Goal: Task Accomplishment & Management: Manage account settings

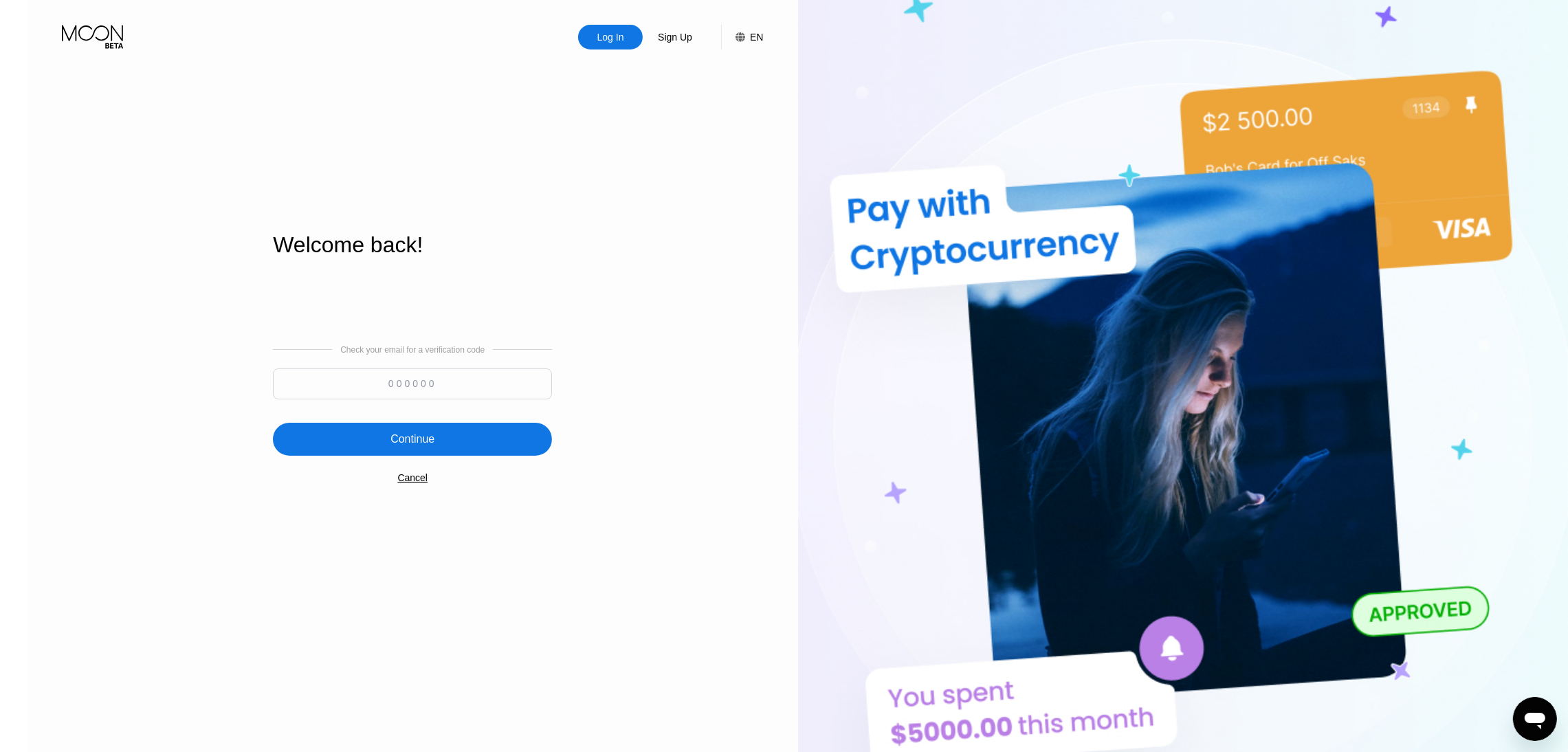
click at [427, 391] on input at bounding box center [412, 384] width 279 height 31
paste input "186764"
type input "186764"
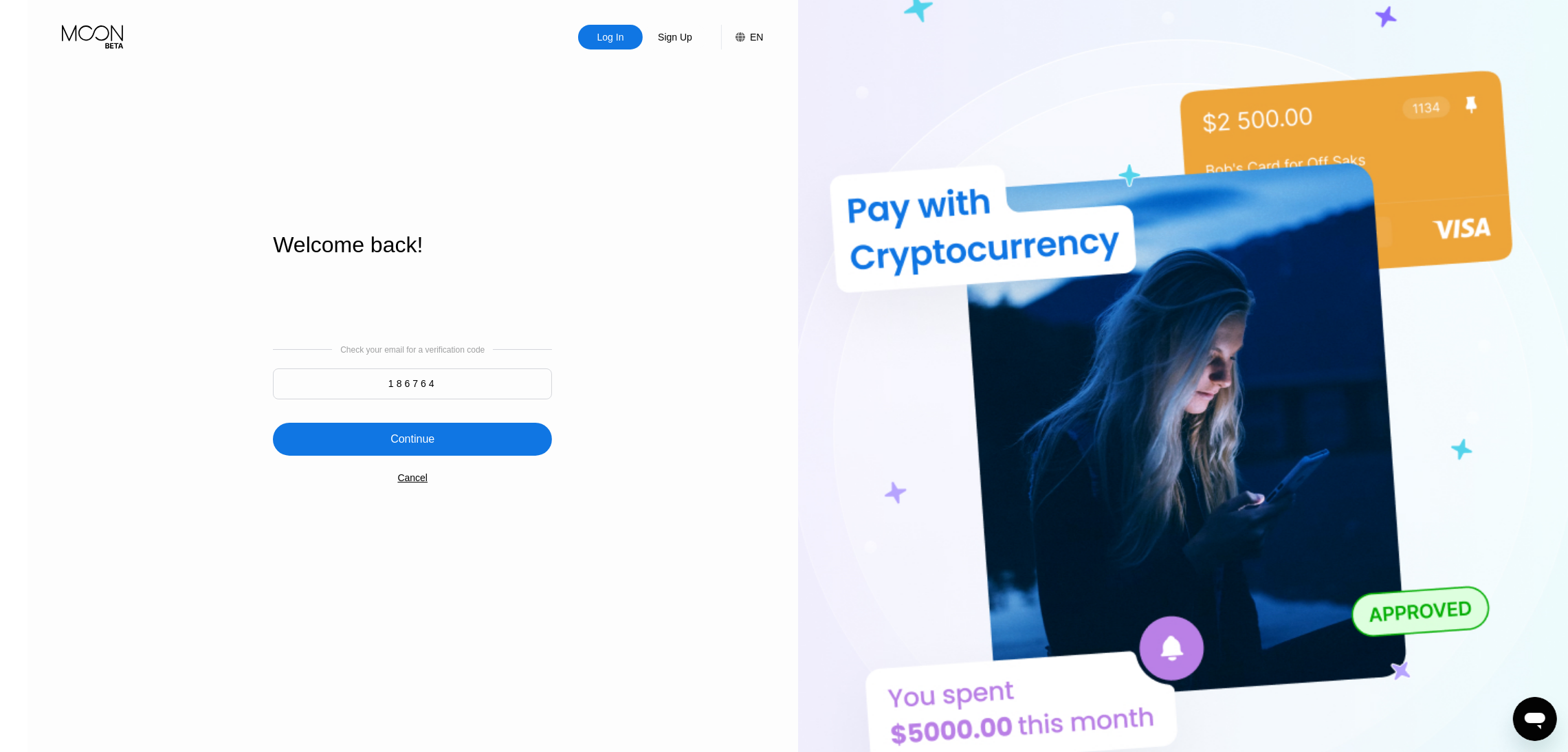
click at [432, 442] on div "Continue" at bounding box center [412, 439] width 279 height 33
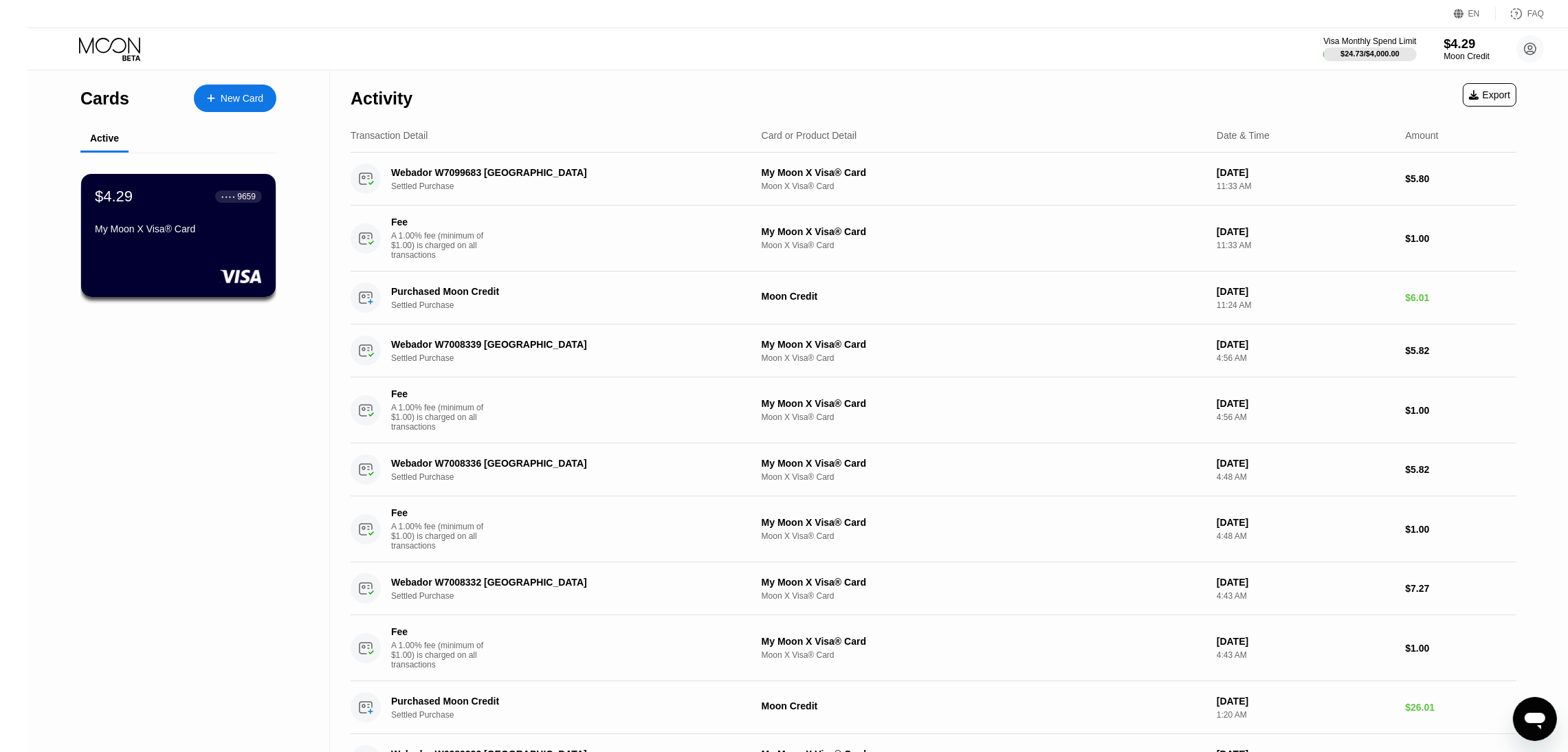
click at [1444, 53] on div "Moon Credit" at bounding box center [1467, 56] width 46 height 9
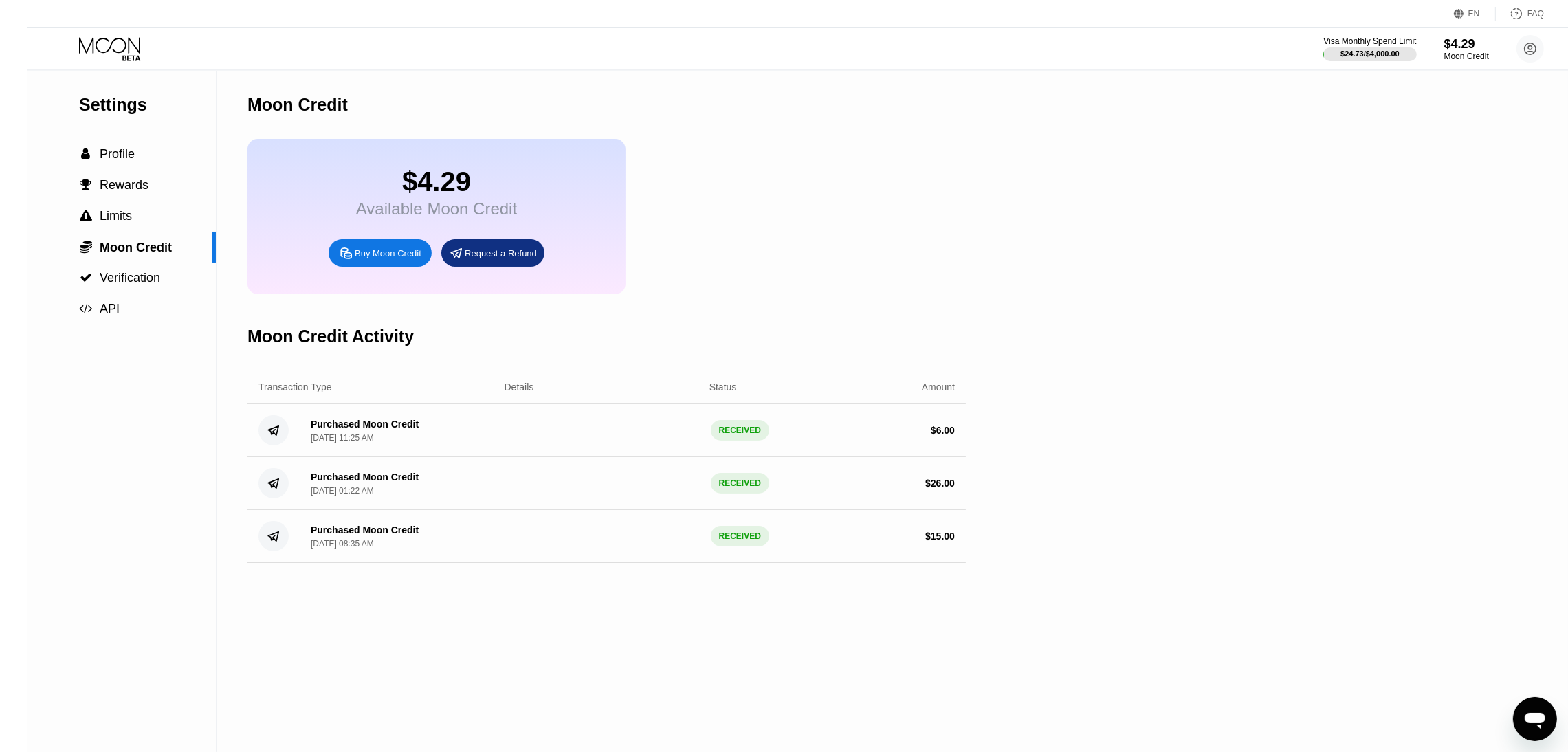
click at [375, 258] on div "Buy Moon Credit" at bounding box center [387, 253] width 66 height 11
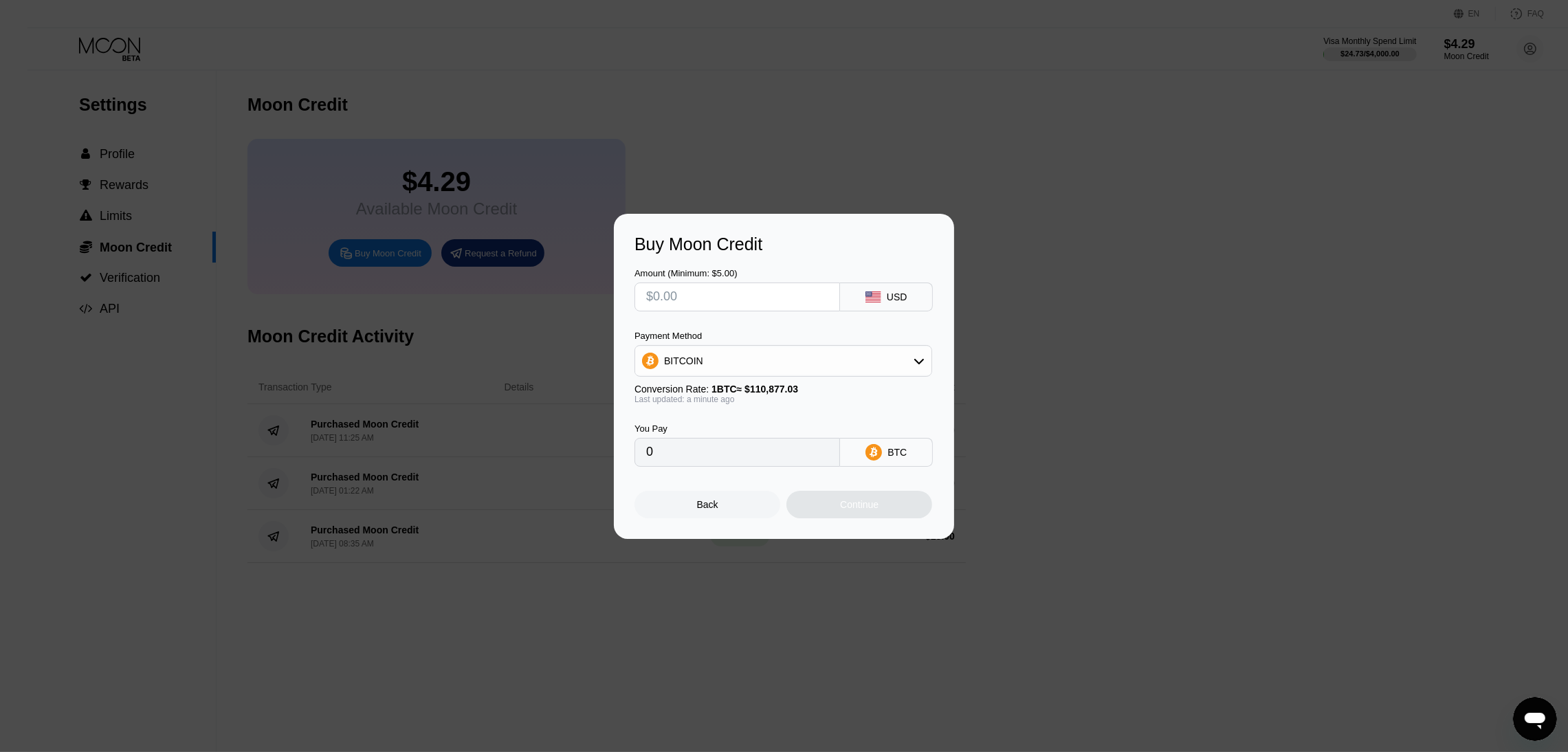
click at [779, 289] on input "text" at bounding box center [737, 297] width 182 height 28
click at [776, 288] on input "text" at bounding box center [737, 297] width 182 height 28
type input "$3"
type input "0.00002706"
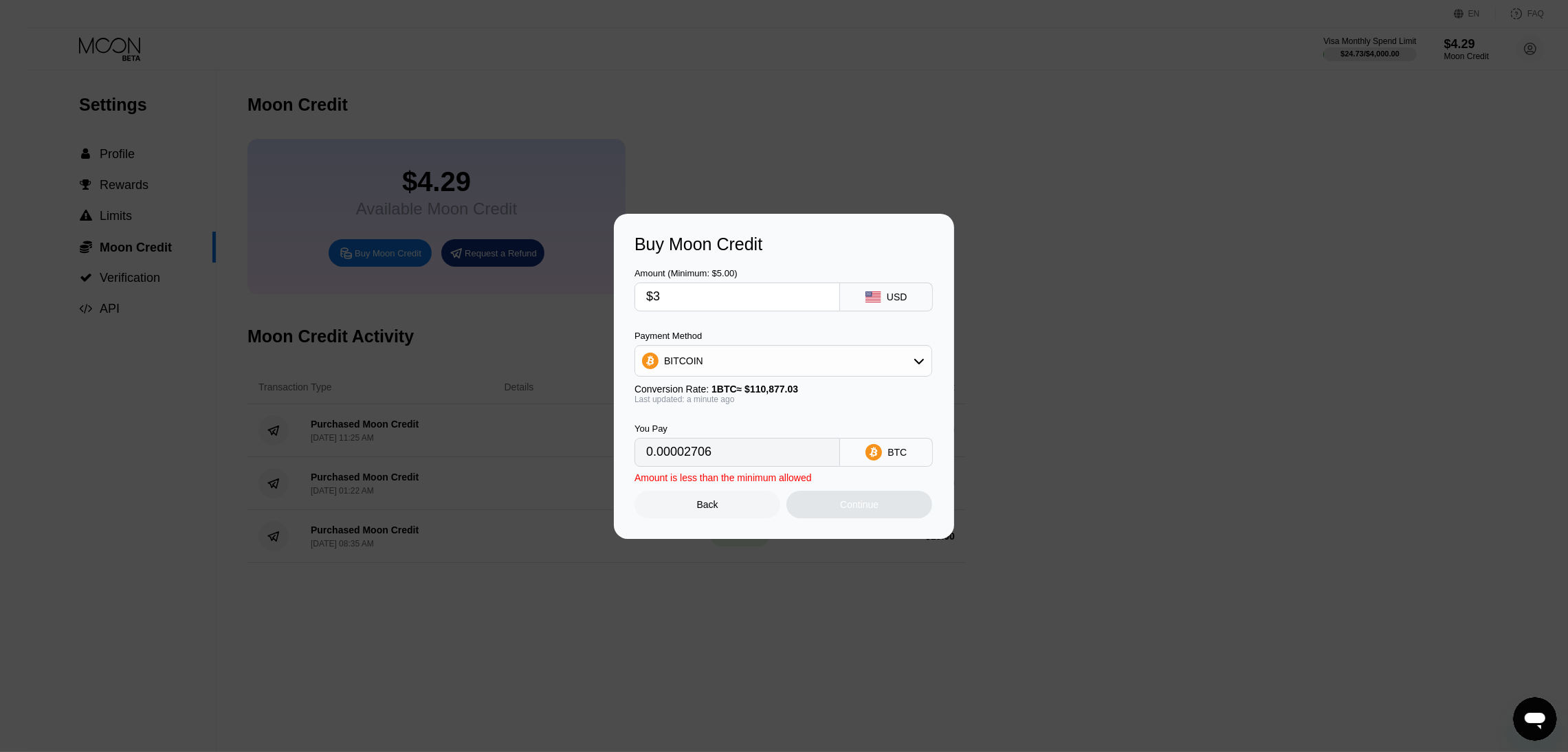
type input "$32"
type input "0.00028861"
type input "$32"
click at [885, 516] on div "Continue" at bounding box center [860, 504] width 146 height 28
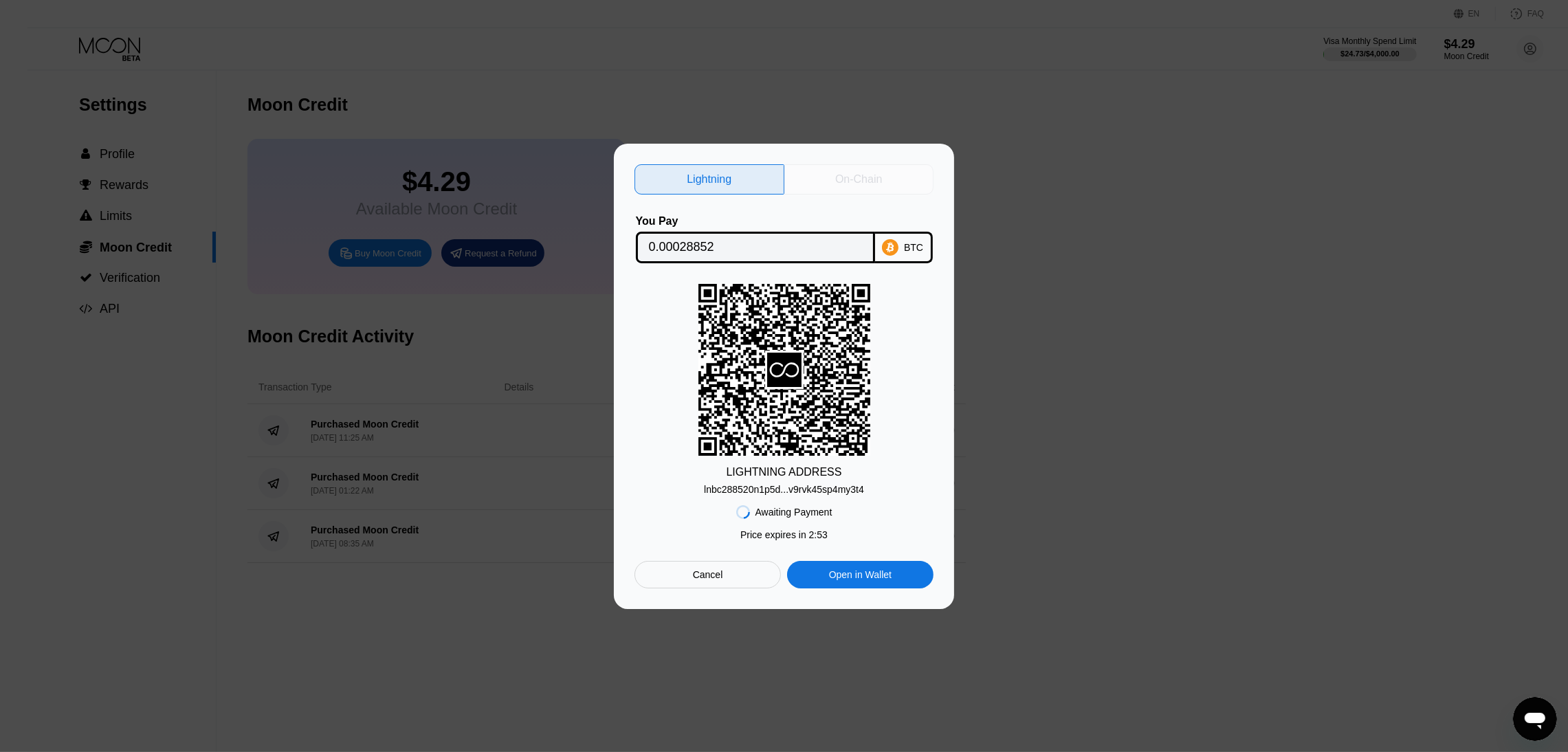
click at [869, 179] on div "On-Chain" at bounding box center [859, 179] width 47 height 14
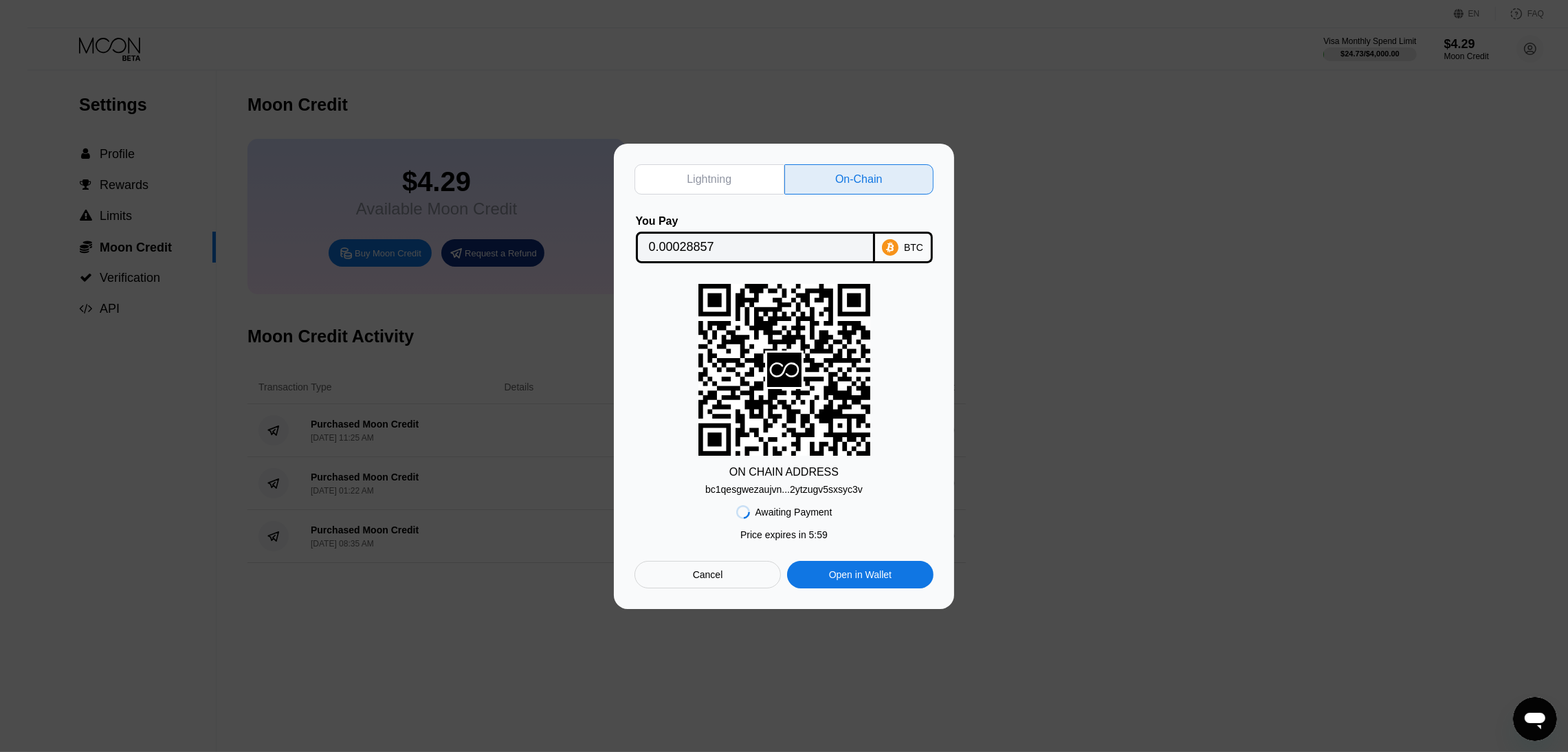
click at [788, 492] on div "bc1qesgwezaujvn...2ytzugv5sxsyc3v" at bounding box center [784, 489] width 158 height 11
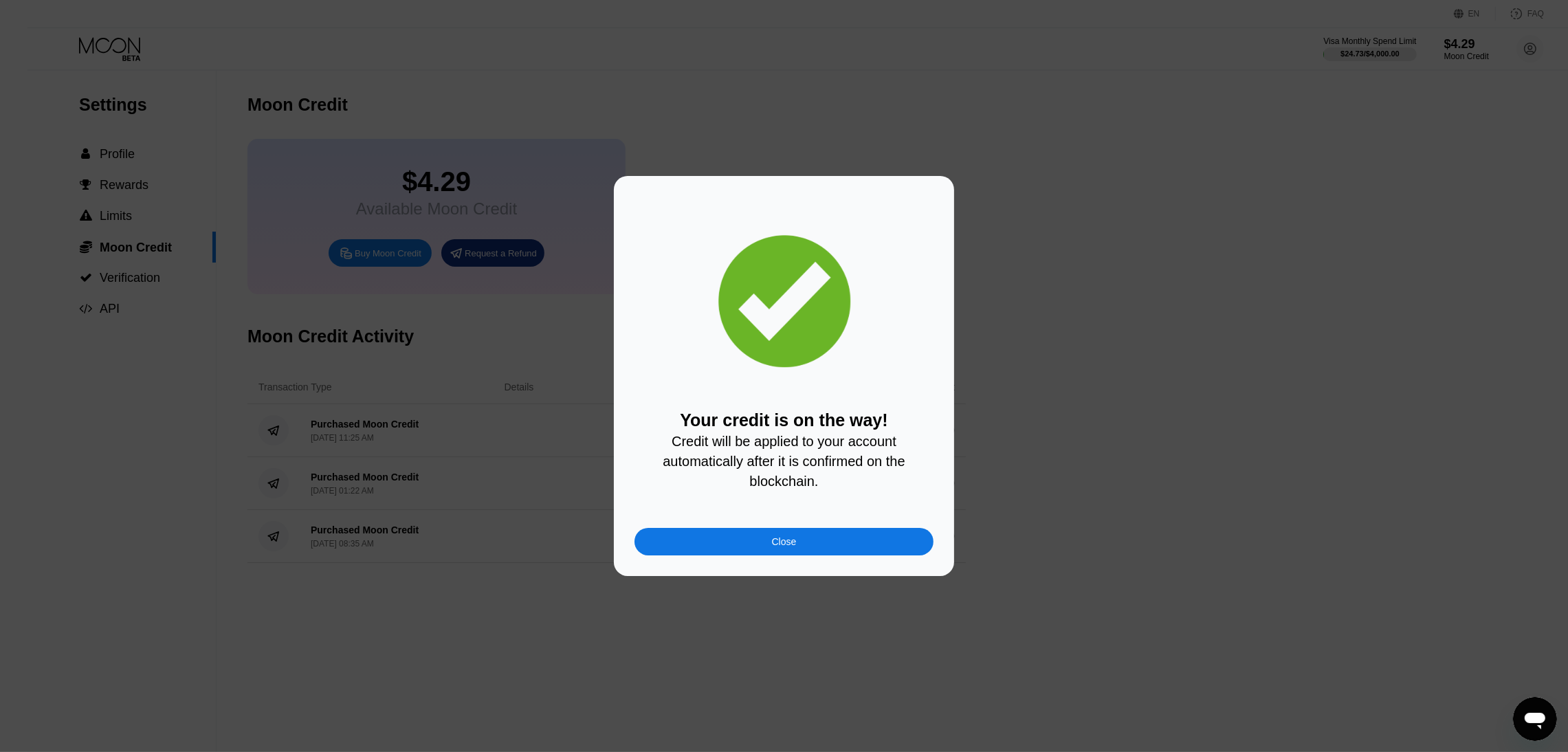
click at [763, 544] on div "Close" at bounding box center [784, 542] width 299 height 28
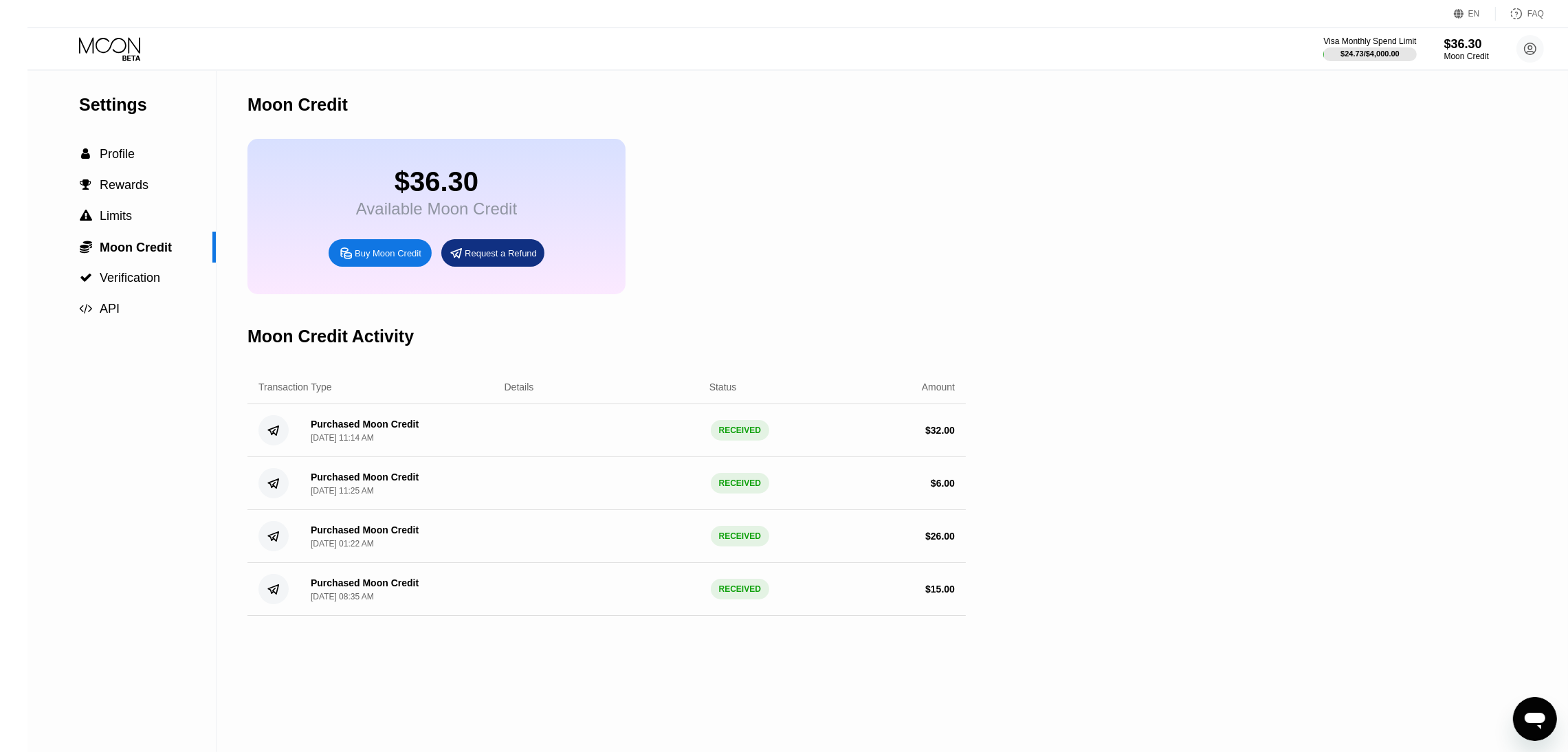
click at [761, 215] on div "$36.30 Available Moon Credit Buy Moon Credit Request a Refund" at bounding box center [606, 217] width 718 height 156
click at [84, 39] on icon at bounding box center [111, 49] width 64 height 24
click at [83, 43] on icon at bounding box center [111, 49] width 64 height 24
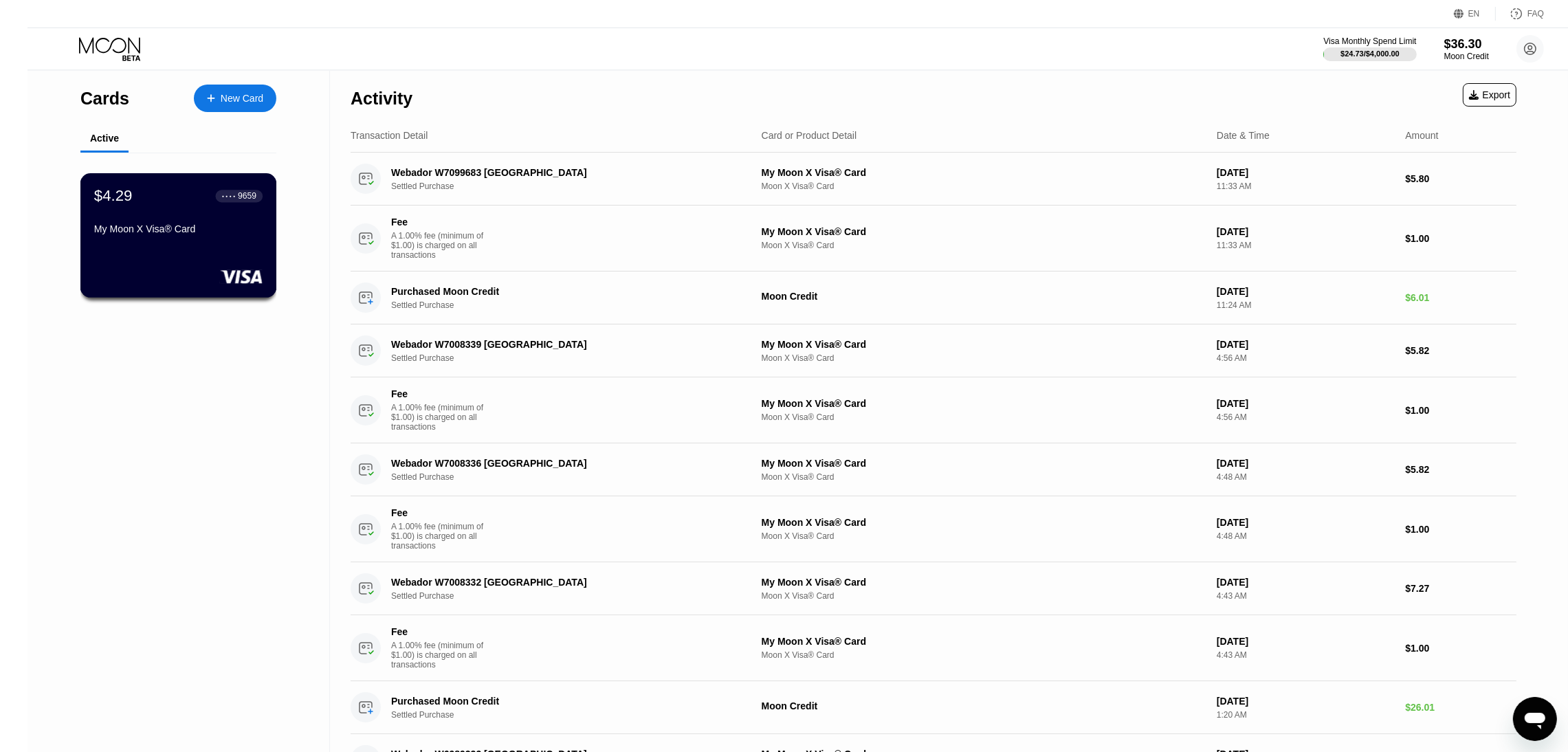
click at [173, 235] on div "My Moon X Visa® Card" at bounding box center [178, 228] width 168 height 11
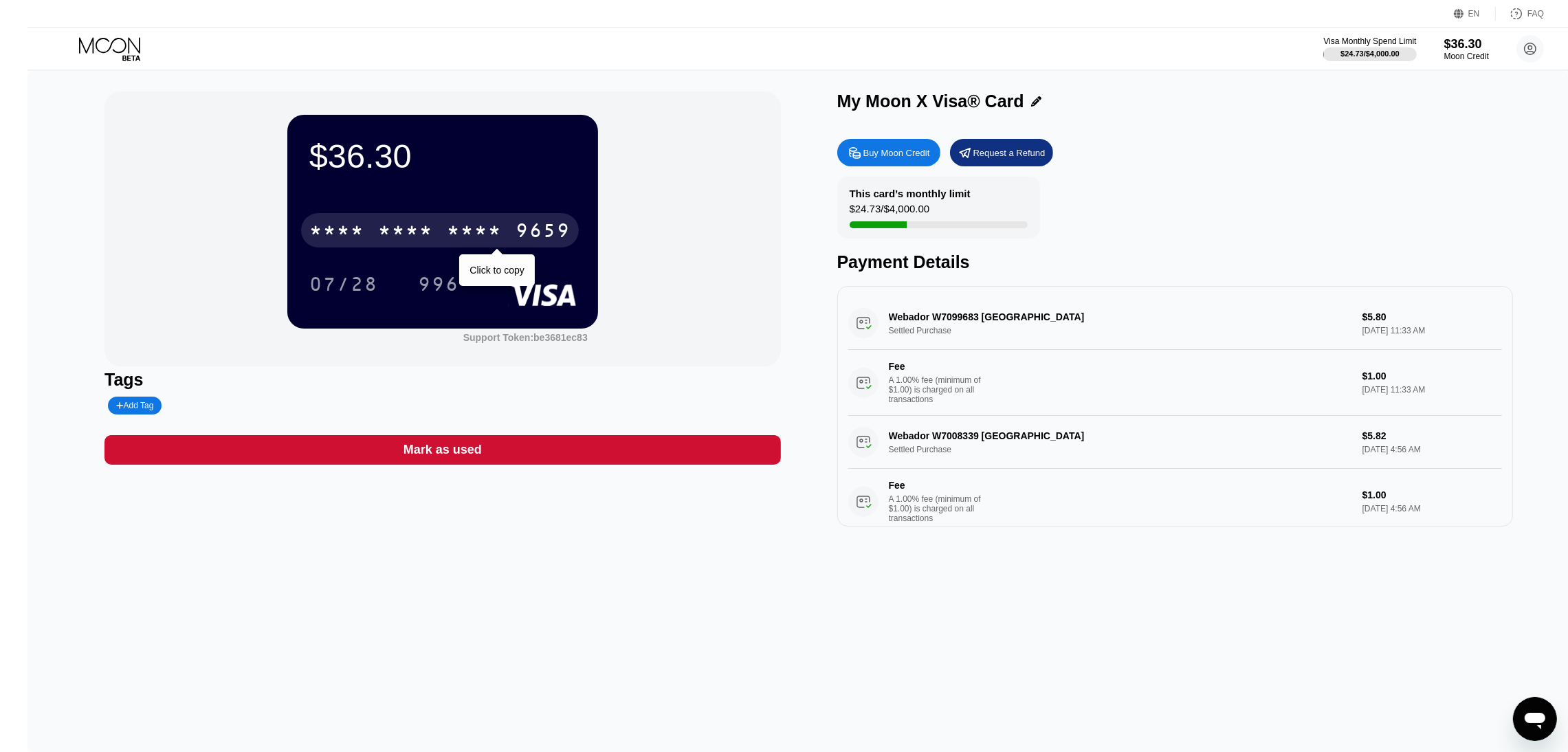
click at [391, 227] on div "* * * *" at bounding box center [405, 232] width 55 height 22
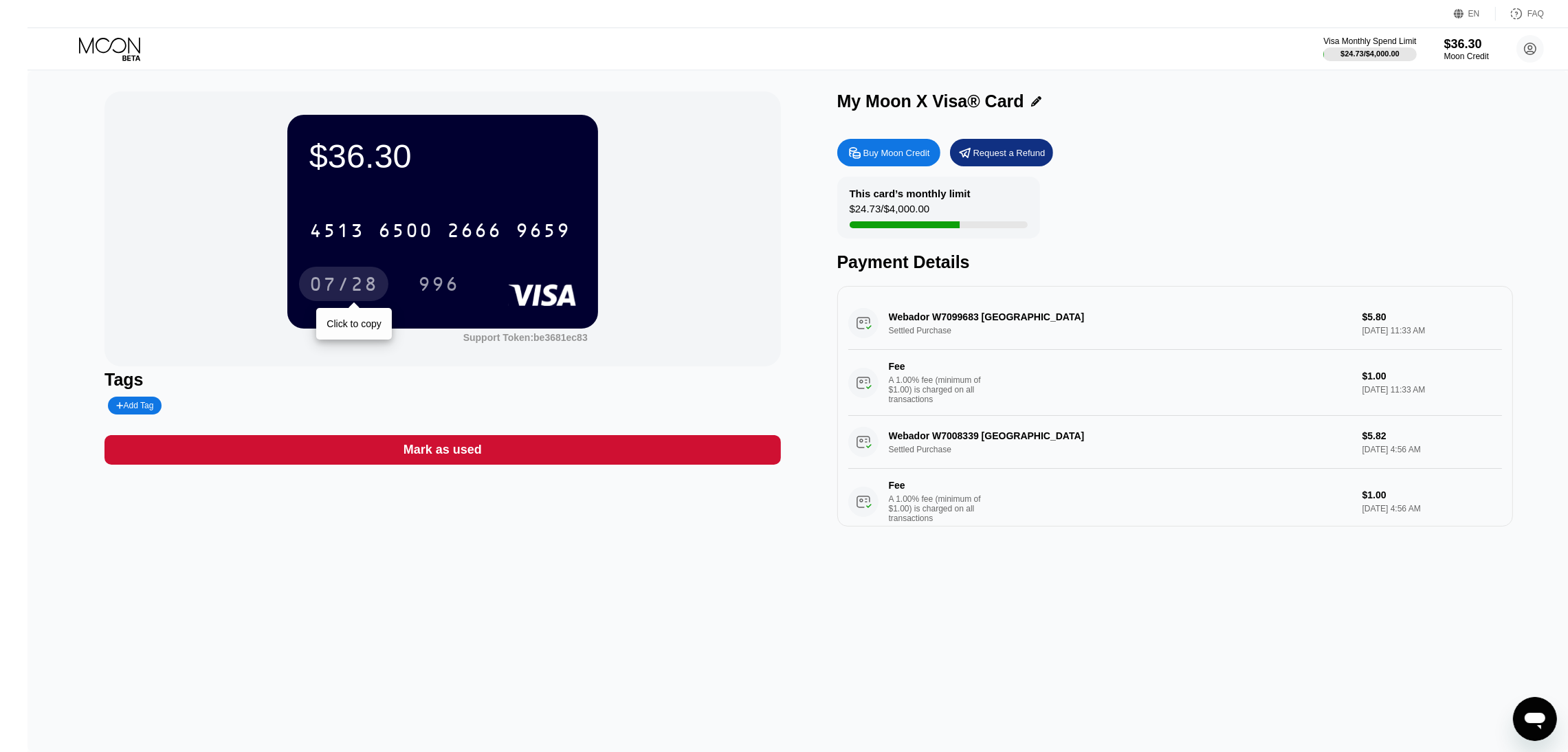
click at [317, 281] on div "07/28" at bounding box center [344, 286] width 68 height 22
click at [418, 288] on div "996" at bounding box center [439, 286] width 41 height 22
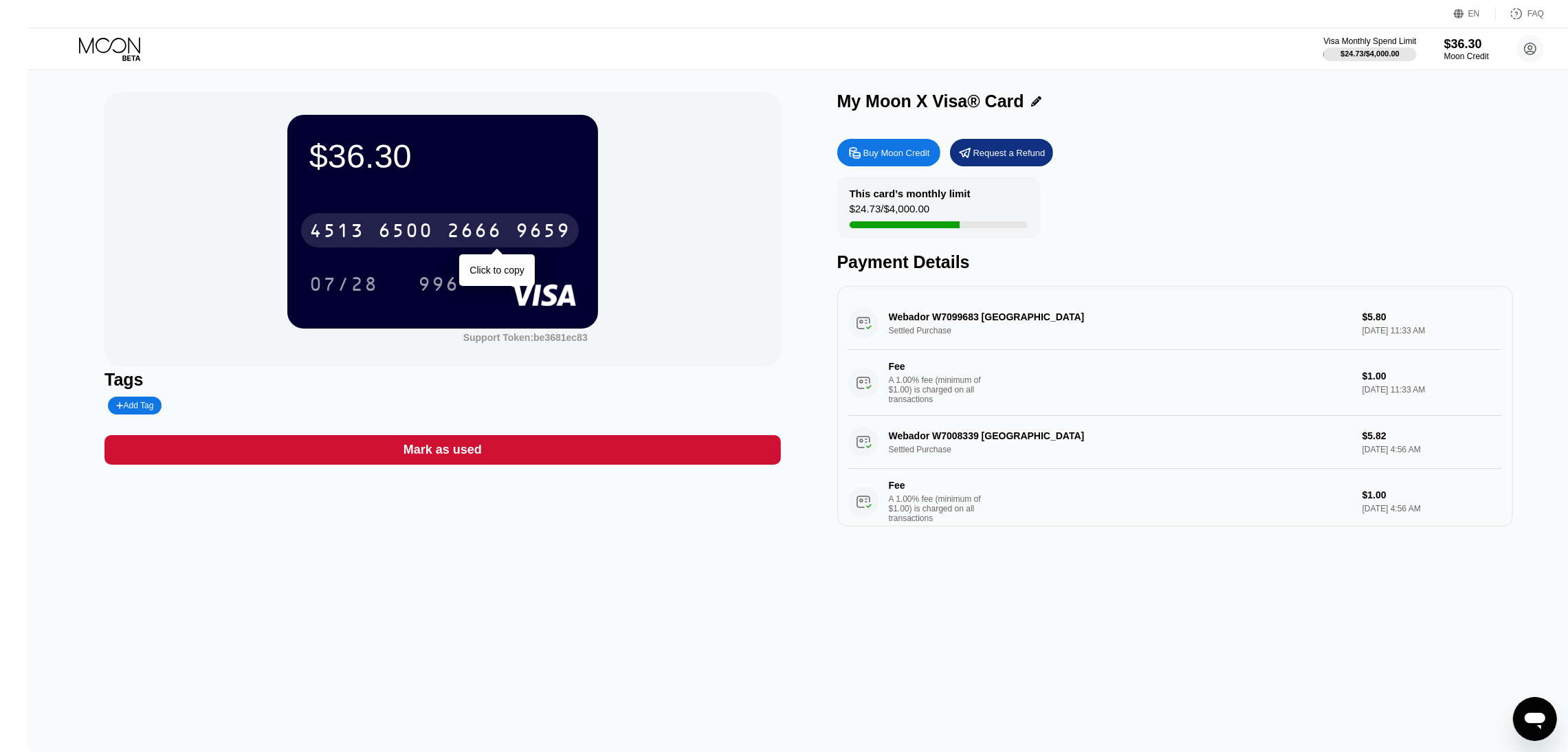
click at [385, 224] on div "6500" at bounding box center [405, 232] width 55 height 22
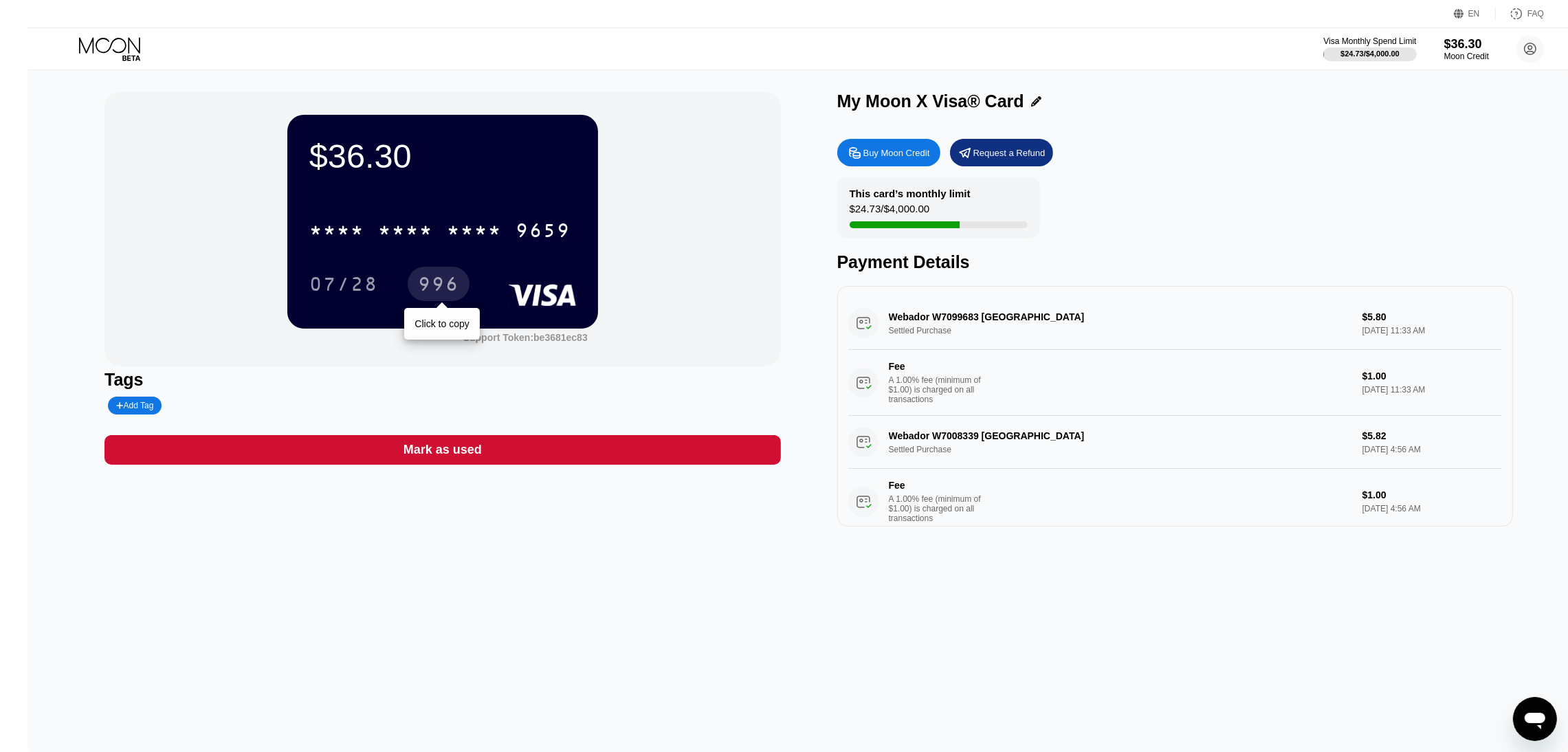
click at [426, 276] on div "996" at bounding box center [439, 286] width 41 height 22
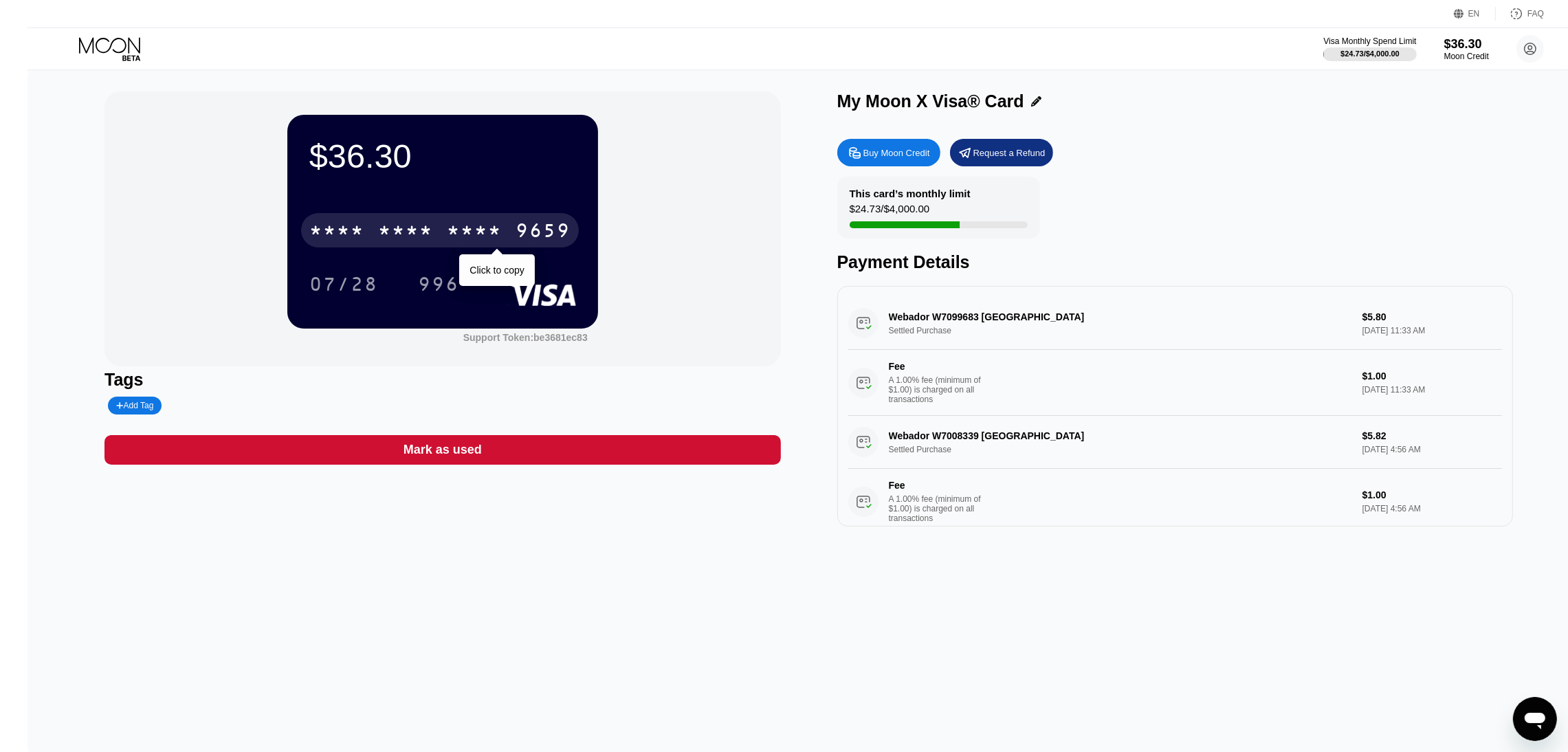
click at [378, 243] on div "* * * *" at bounding box center [405, 232] width 55 height 22
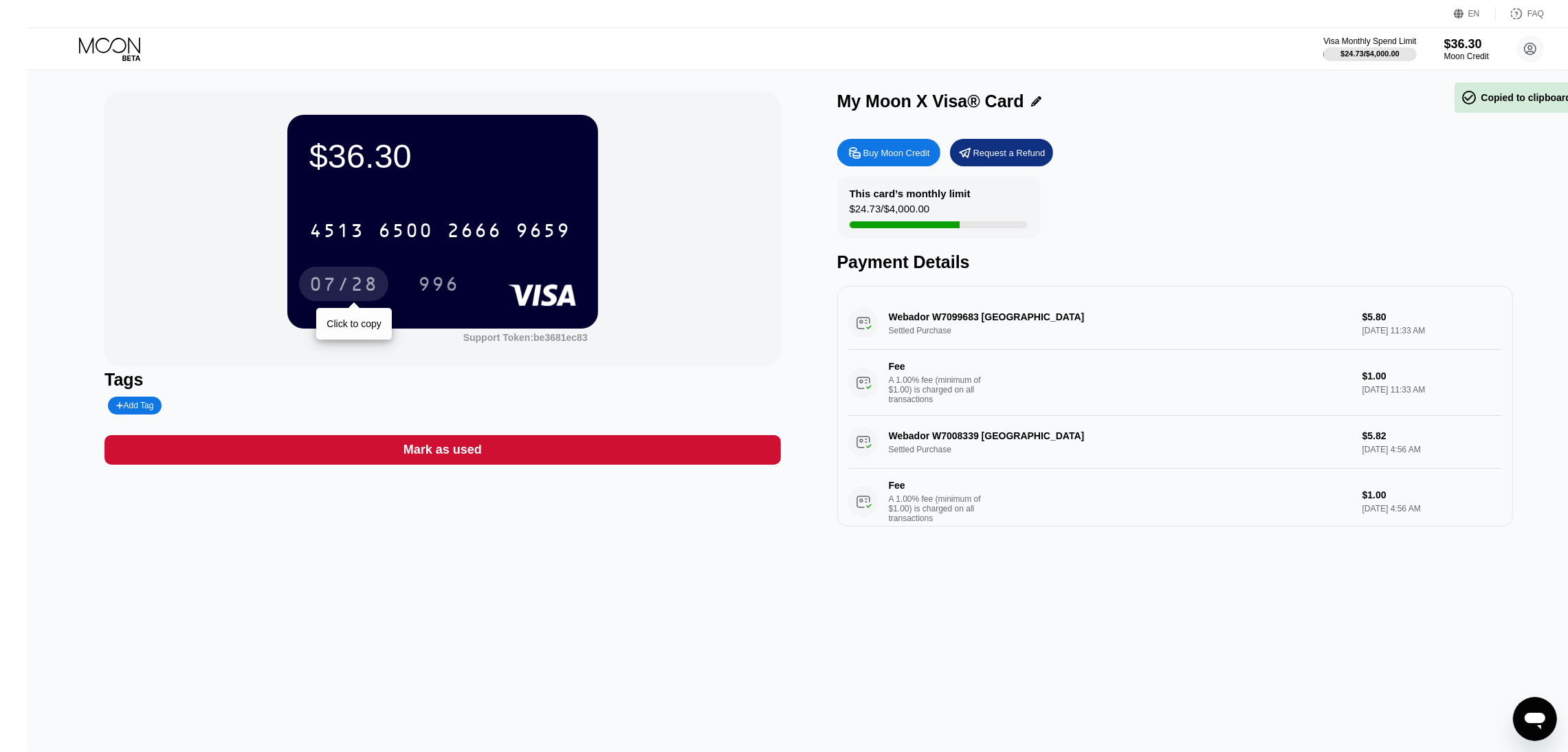
click at [310, 285] on div "07/28" at bounding box center [344, 286] width 68 height 22
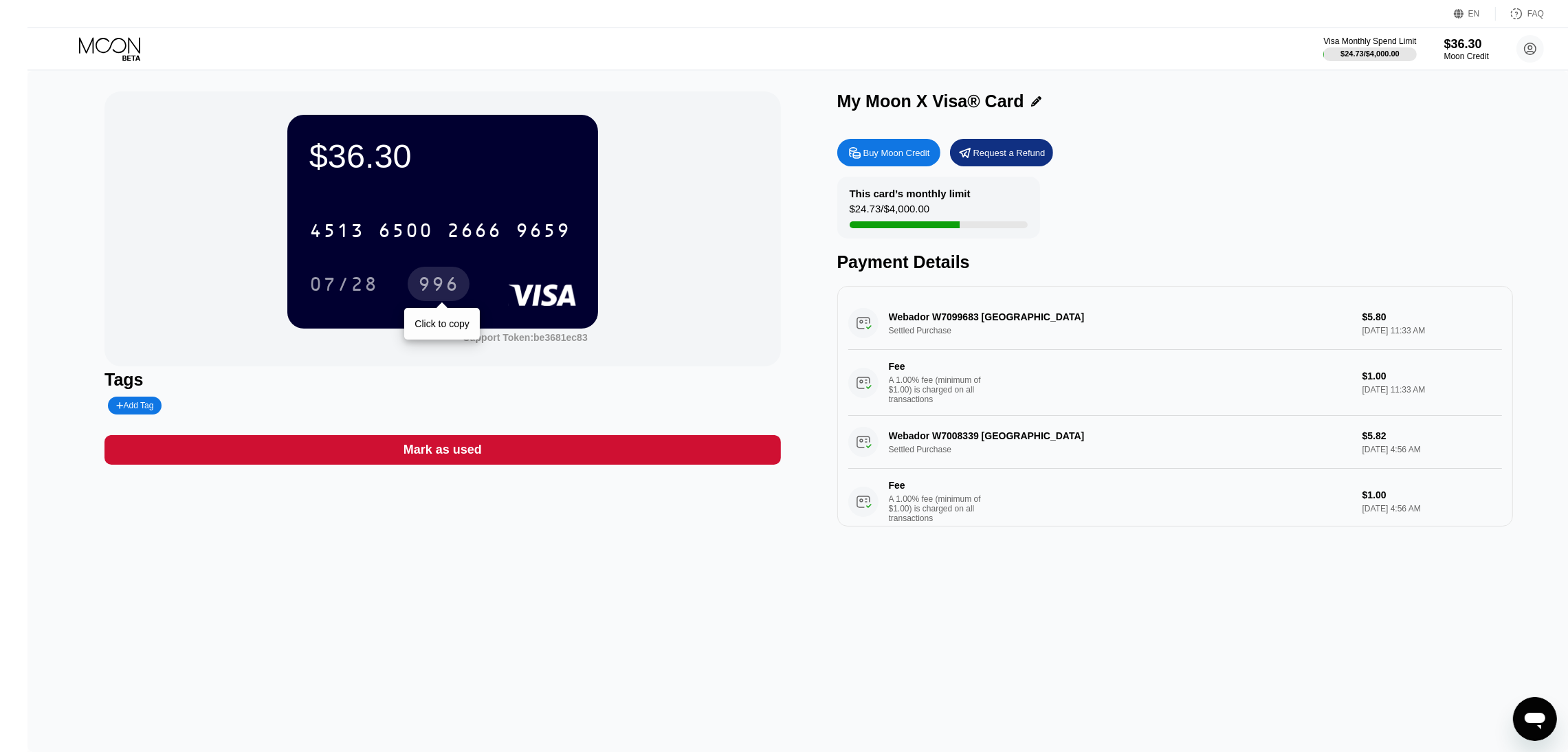
click at [436, 286] on div "996" at bounding box center [439, 286] width 41 height 22
click at [79, 51] on icon at bounding box center [110, 45] width 61 height 16
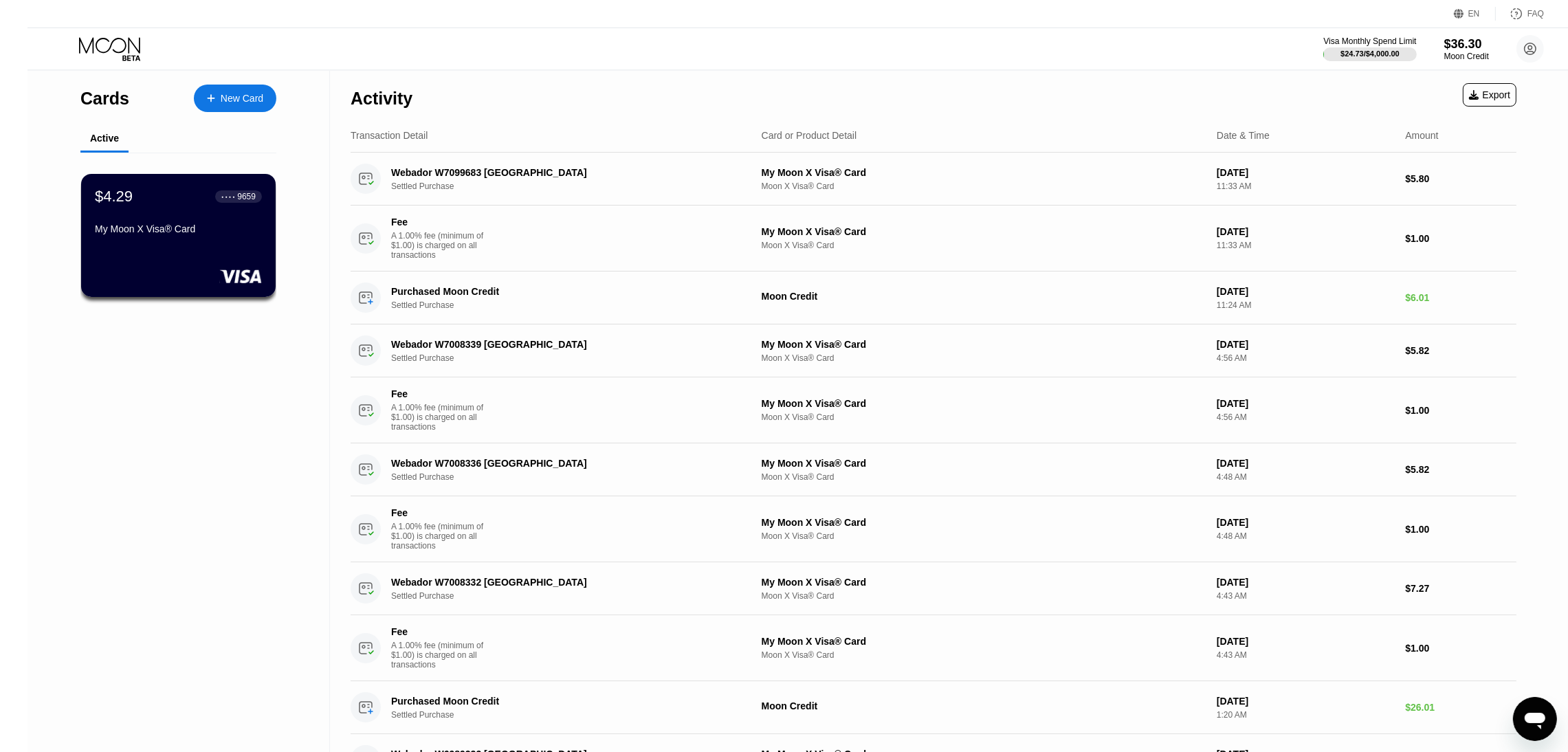
click at [79, 46] on icon at bounding box center [111, 49] width 64 height 24
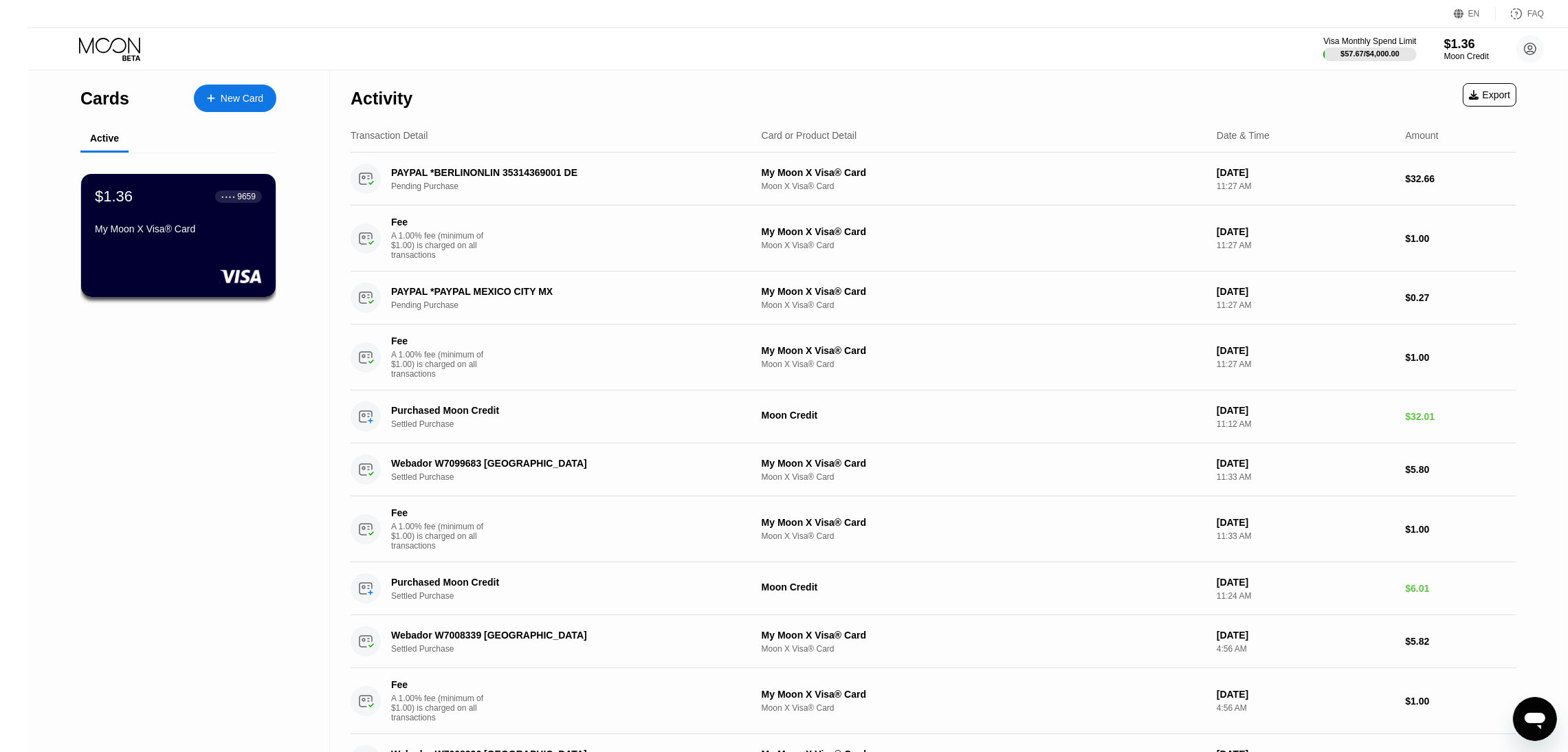
click at [201, 566] on div "Cards New Card Active $1.36 ● ● ● ● 9659 My Moon X Visa® Card" at bounding box center [179, 704] width 302 height 1267
click at [608, 166] on div "PAYPAL *BERLINONLIN 35314369001 DE Pending Purchase" at bounding box center [551, 178] width 400 height 30
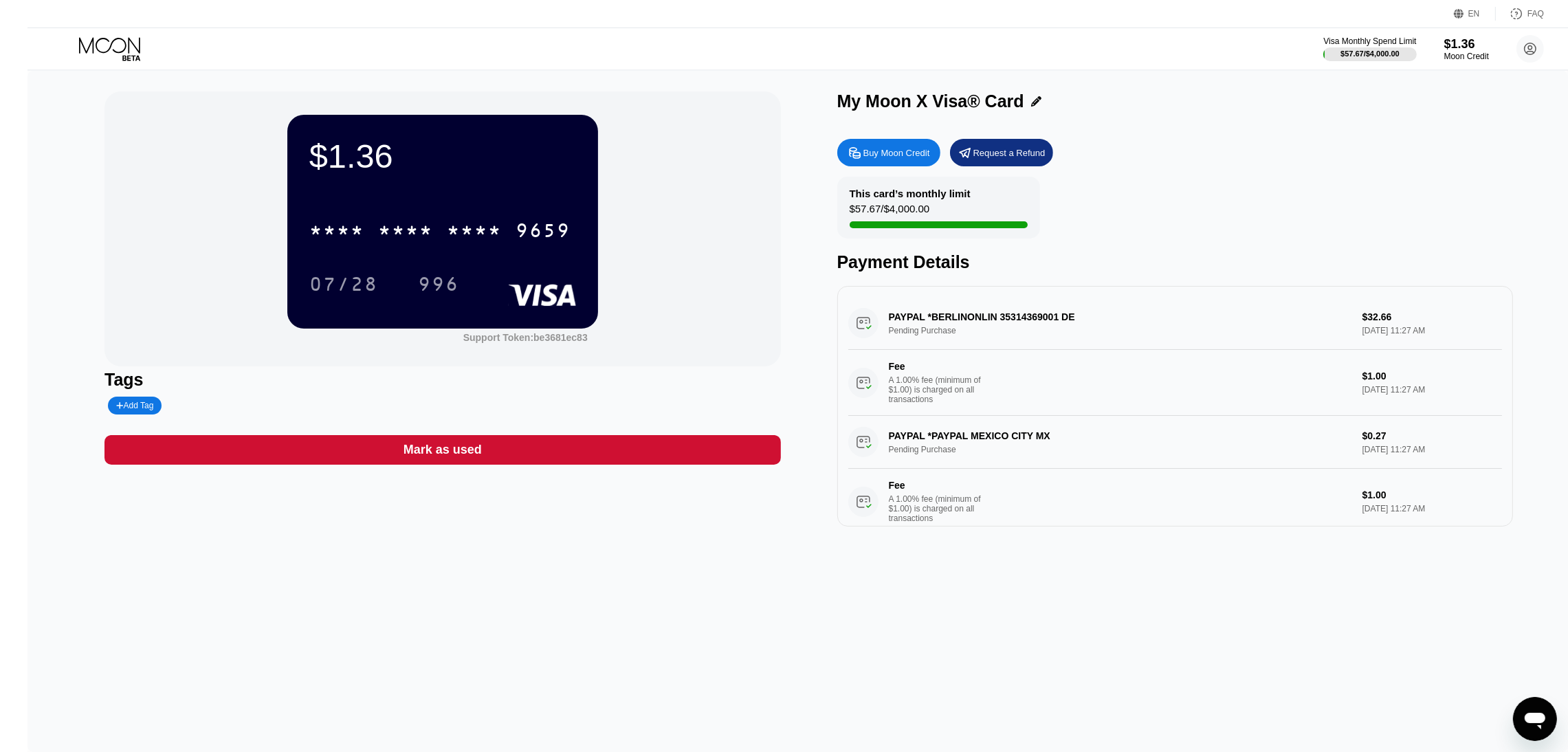
click at [972, 322] on div "PAYPAL *BERLINONLIN 35314369001 DE Pending Purchase $32.66 Sep 25, 2025 11:27 A…" at bounding box center [1175, 356] width 654 height 119
click at [83, 49] on icon at bounding box center [111, 49] width 64 height 24
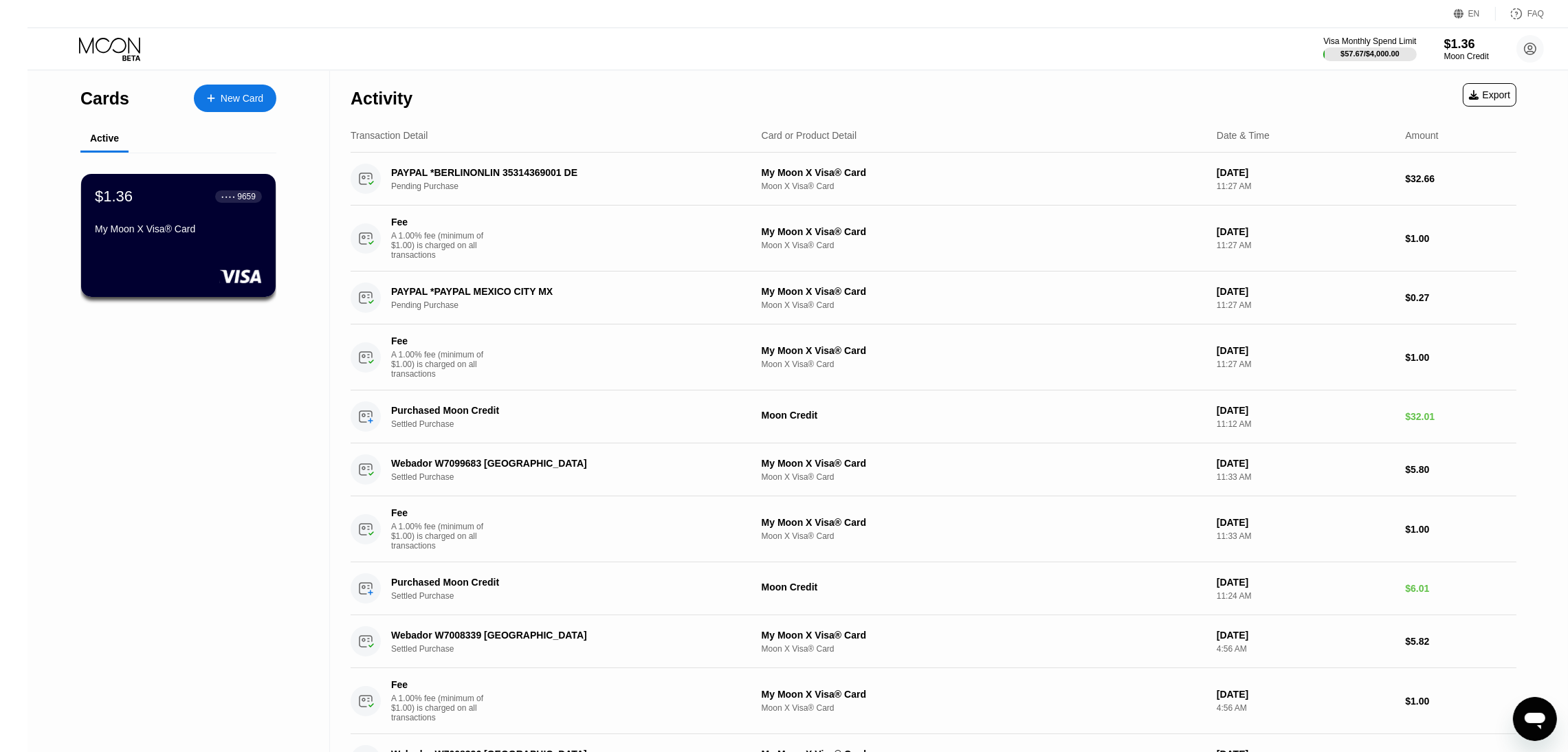
click at [86, 51] on icon at bounding box center [111, 49] width 64 height 24
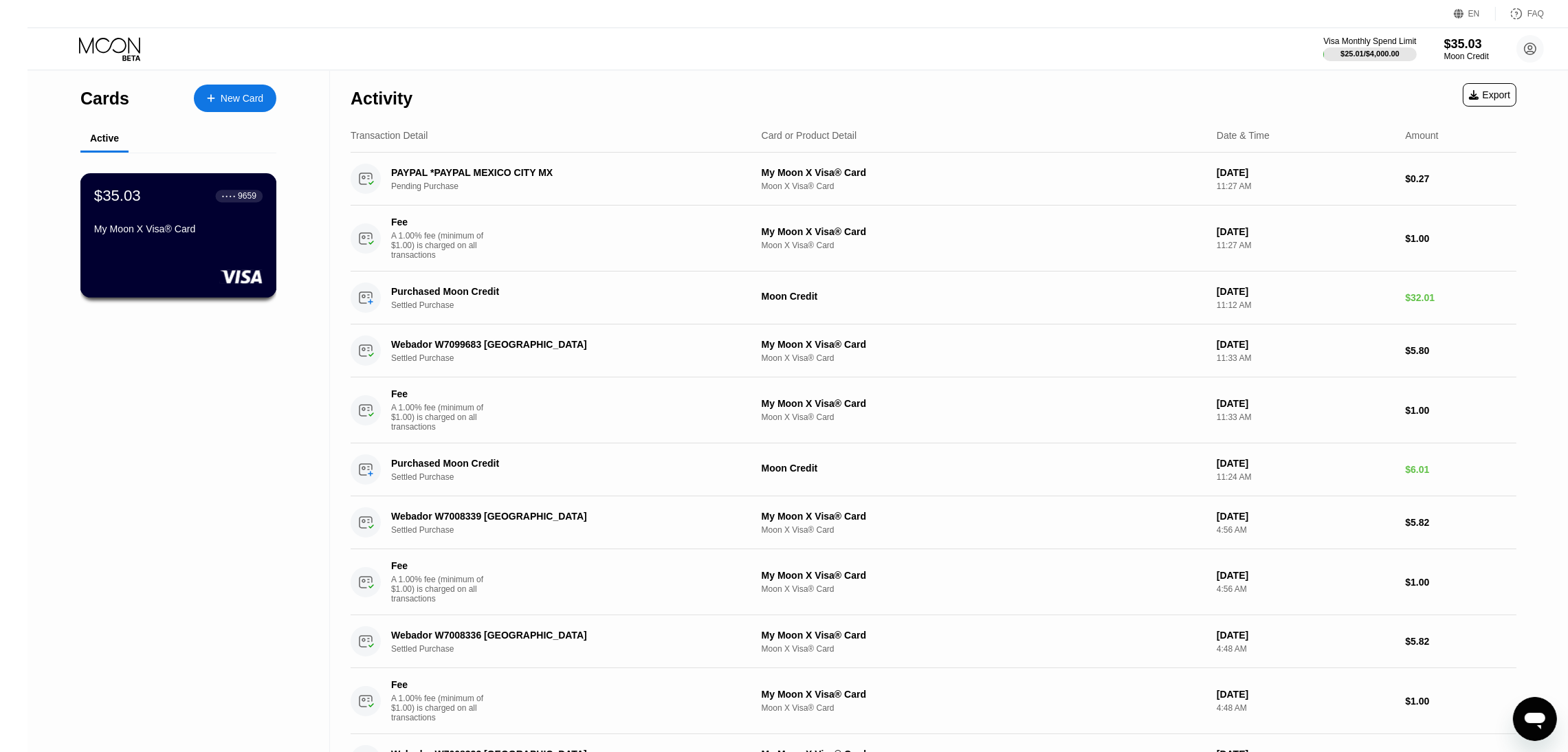
click at [117, 230] on div "My Moon X Visa® Card" at bounding box center [178, 228] width 168 height 11
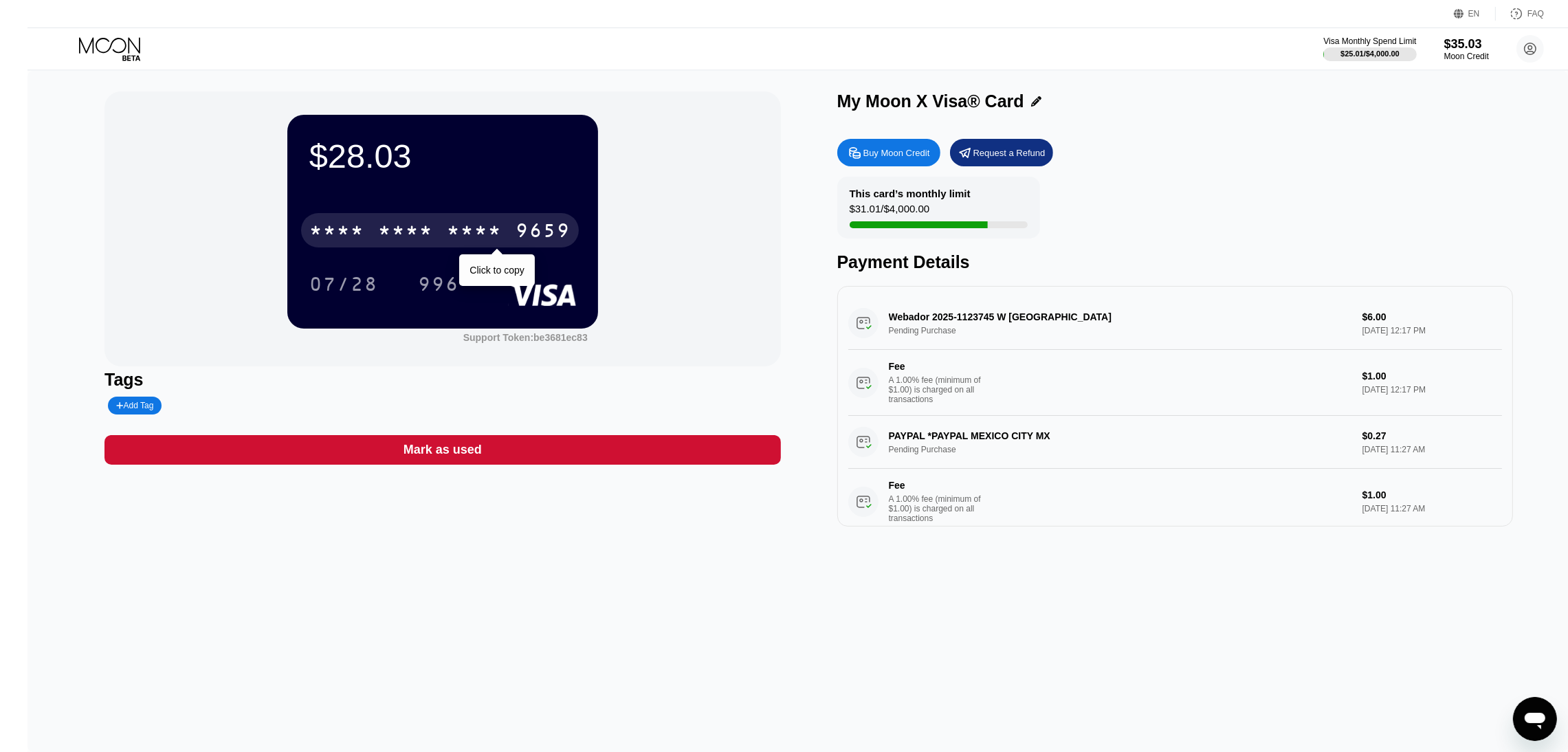
click at [378, 233] on div "* * * *" at bounding box center [405, 232] width 55 height 22
click at [348, 281] on div "07/28" at bounding box center [344, 286] width 68 height 22
click at [418, 285] on div "996" at bounding box center [439, 286] width 41 height 22
click at [378, 237] on div "6500" at bounding box center [405, 232] width 55 height 22
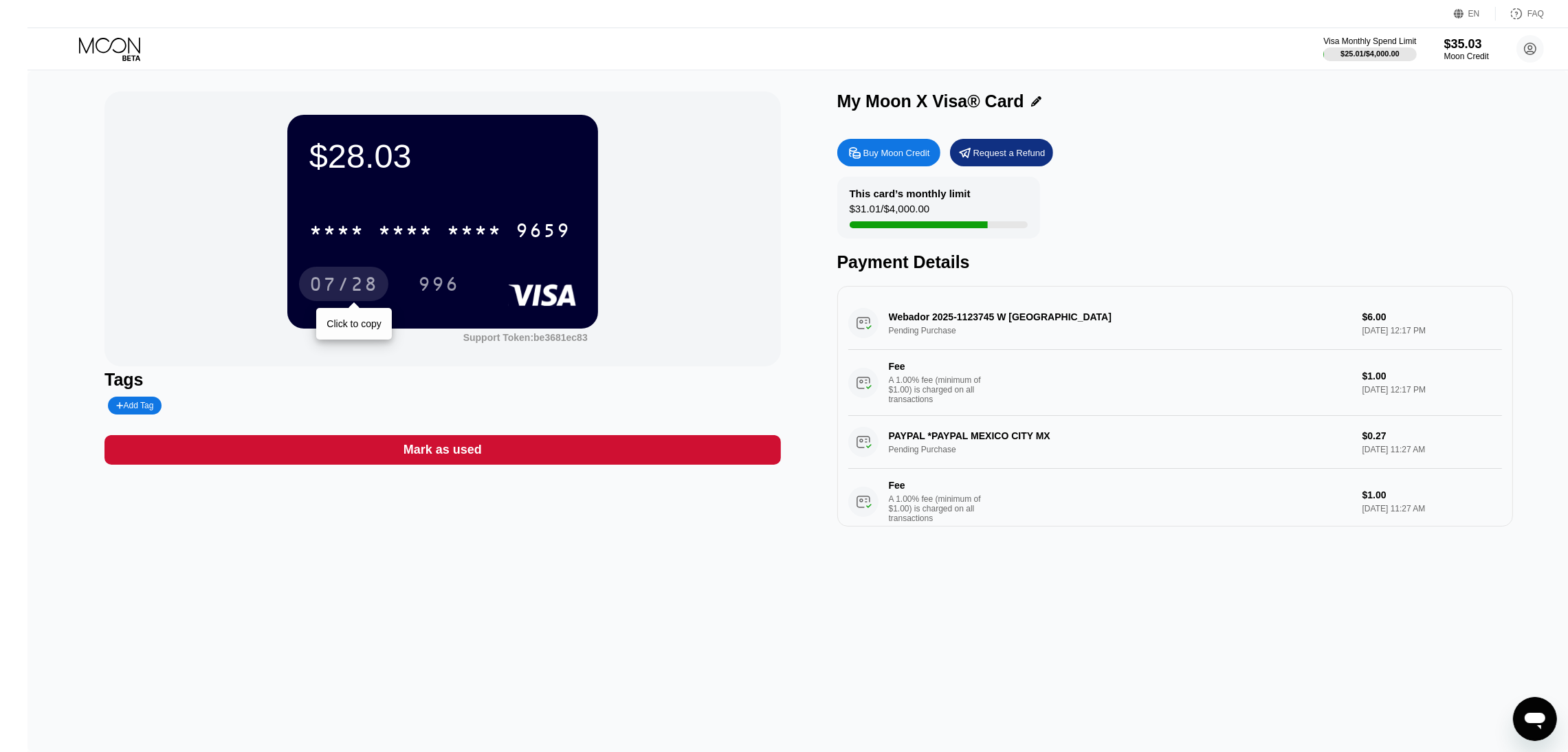
click at [318, 287] on div "07/28" at bounding box center [344, 286] width 68 height 22
click at [407, 307] on div "$28.03 * * * * * * * * * * * * 9659 07/28 996" at bounding box center [443, 221] width 311 height 213
click at [418, 295] on div "996" at bounding box center [439, 286] width 41 height 22
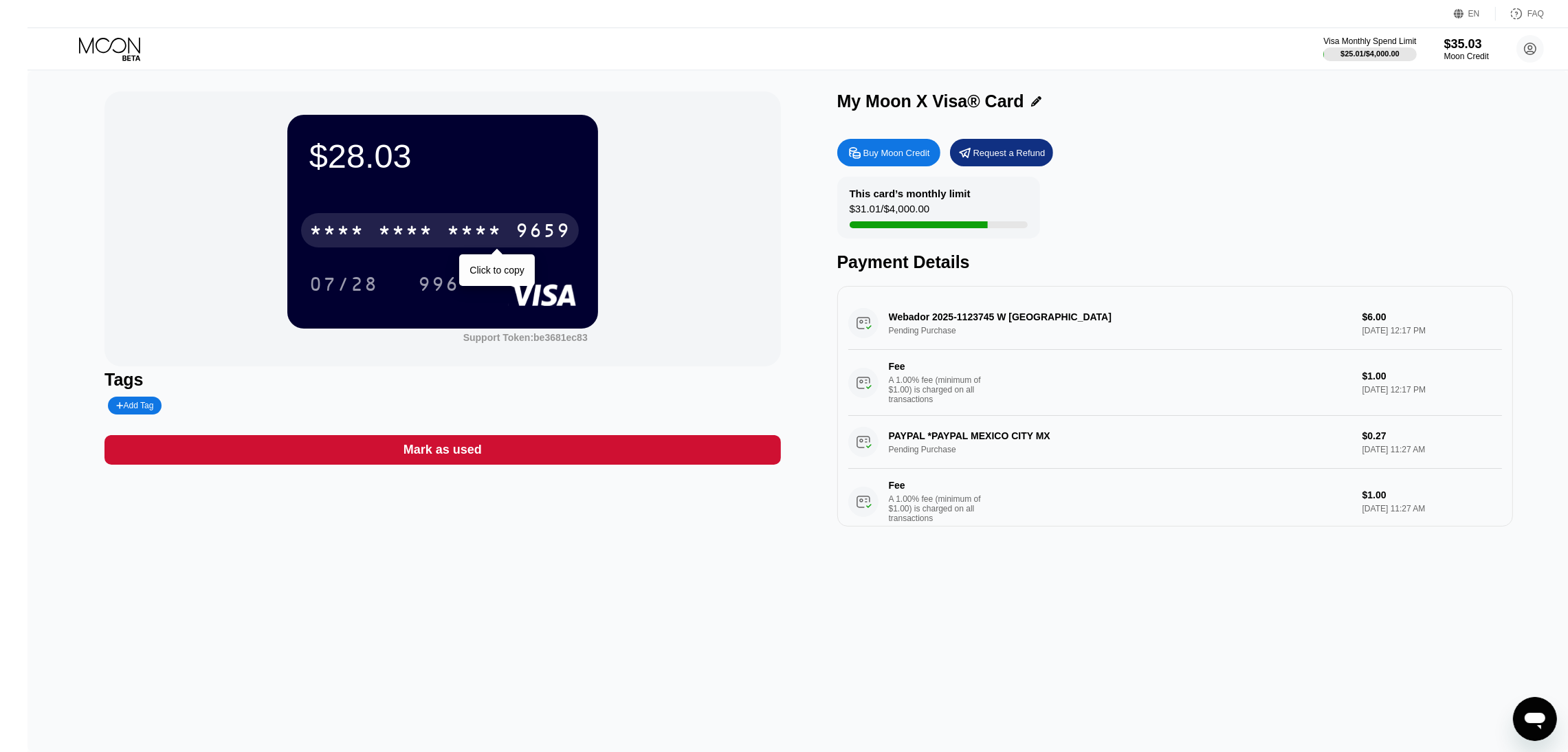
click at [353, 228] on div "* * * * * * * * * * * * 9659" at bounding box center [439, 230] width 278 height 34
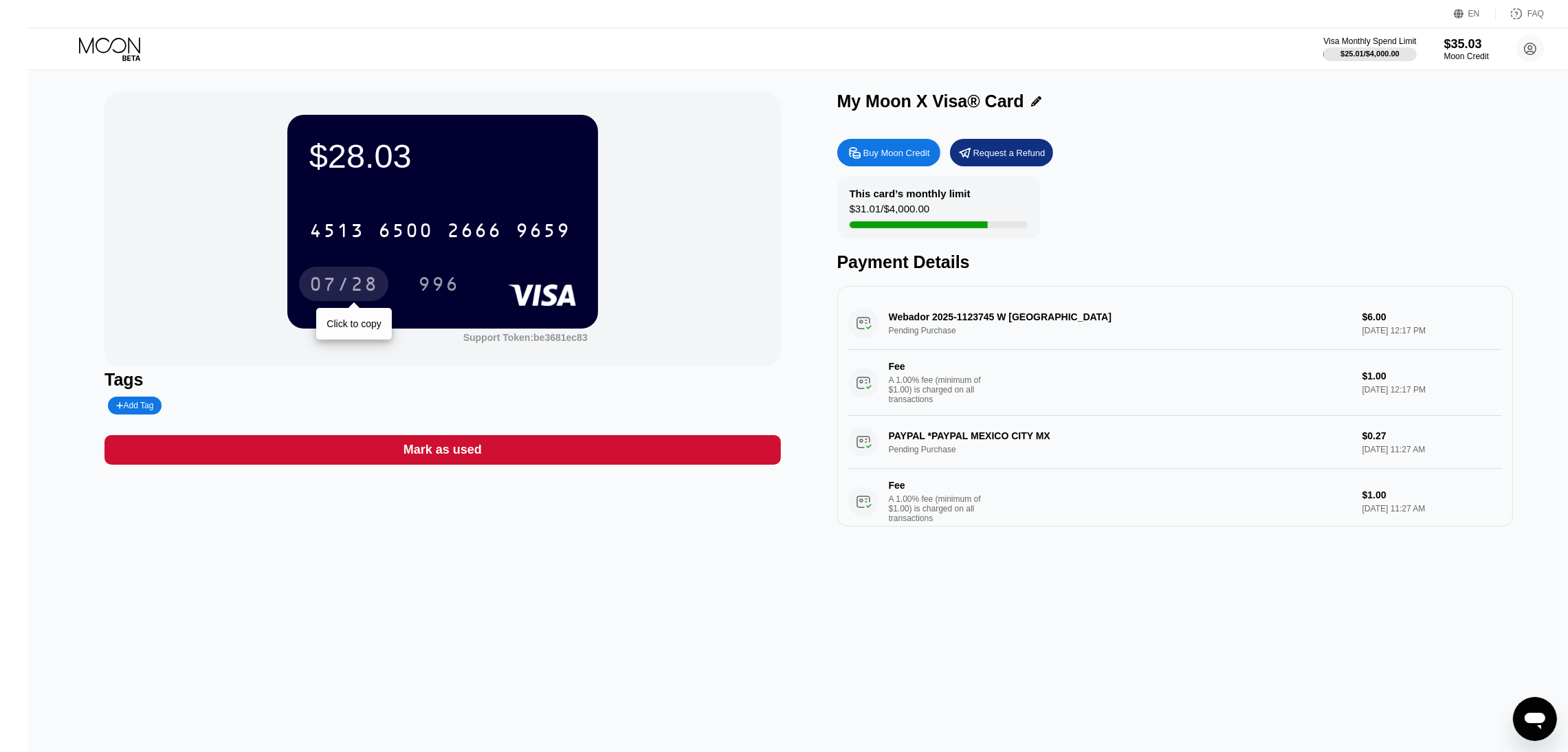
click at [325, 285] on div "07/28" at bounding box center [344, 286] width 68 height 22
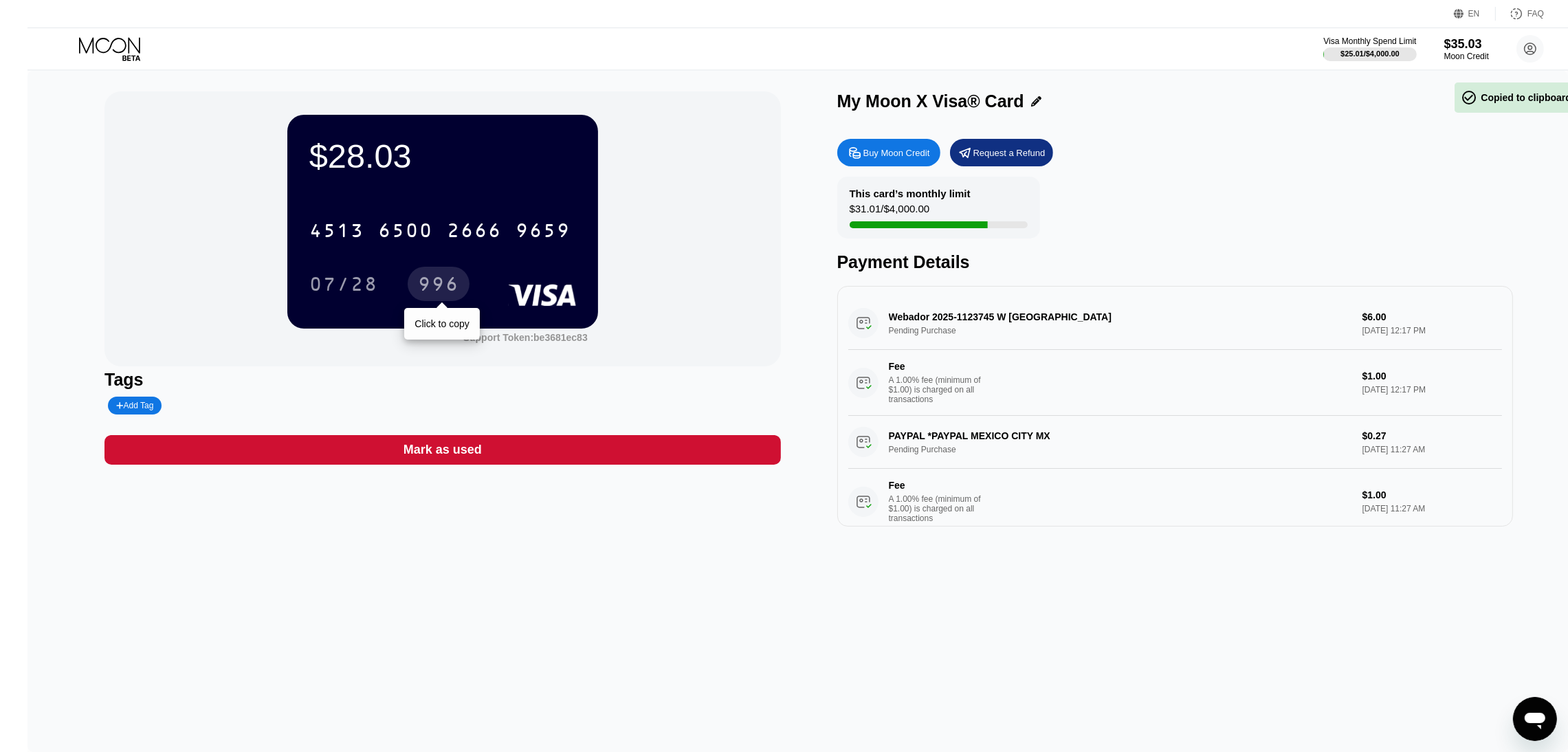
click at [431, 288] on div "996" at bounding box center [439, 286] width 41 height 22
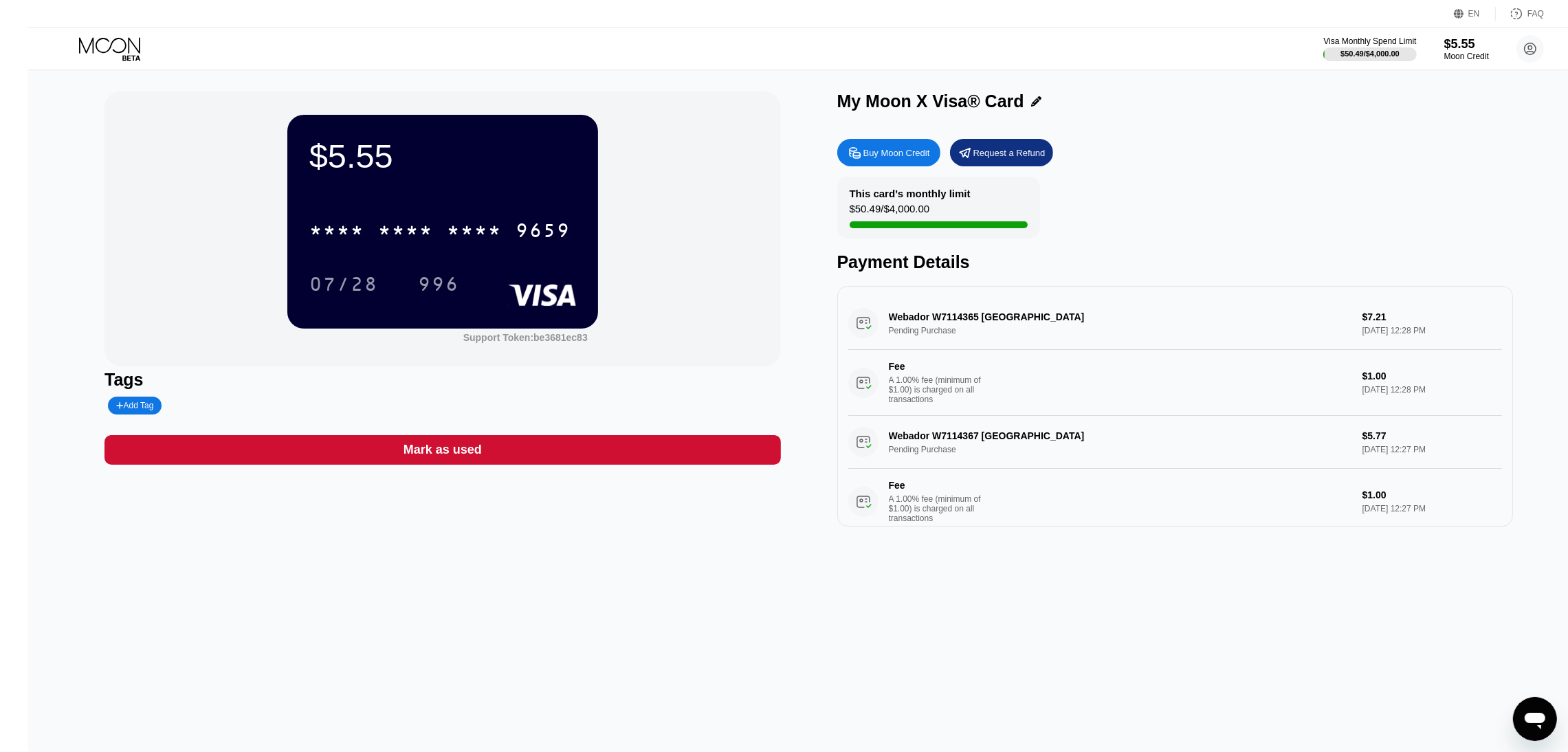
click at [102, 51] on icon at bounding box center [111, 49] width 64 height 24
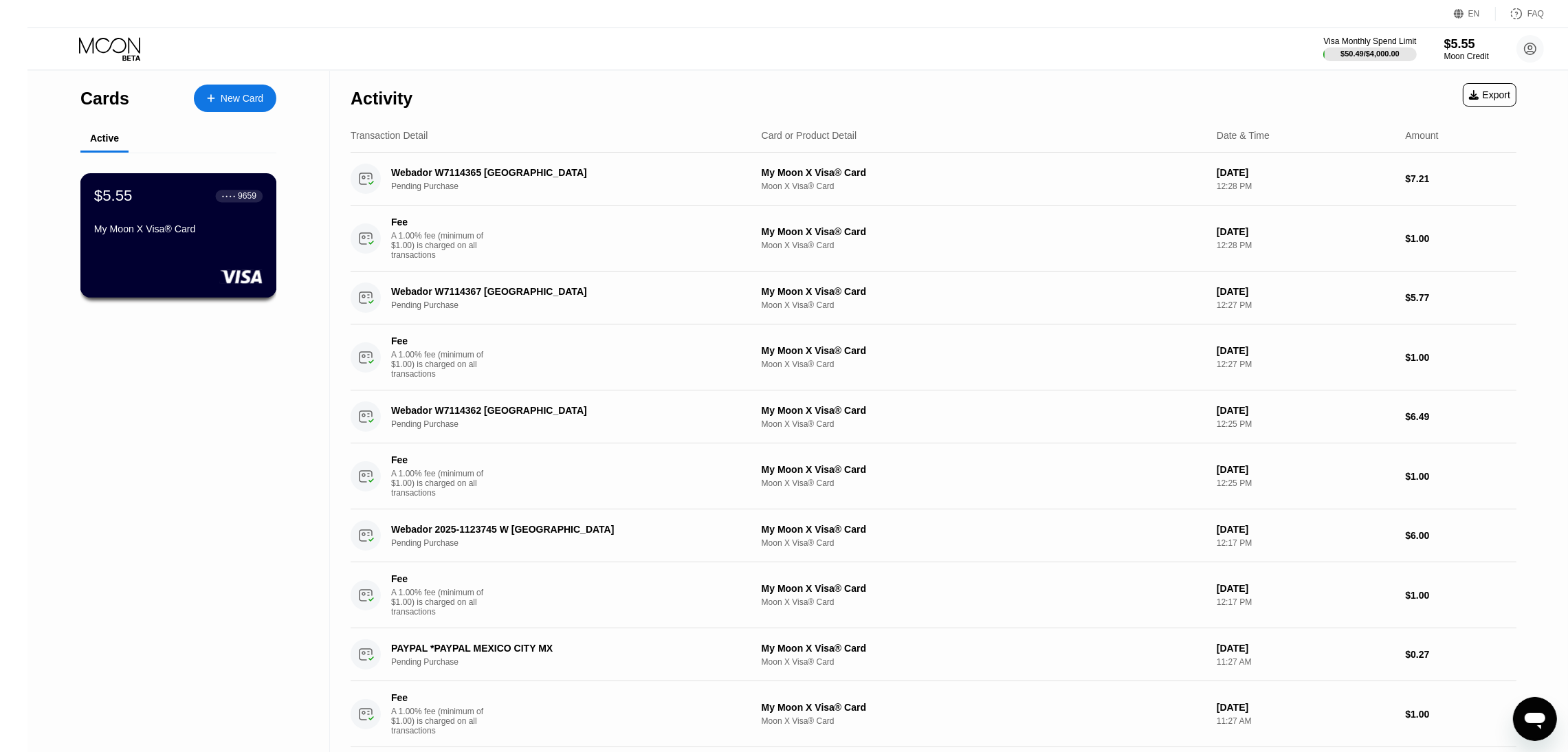
click at [177, 231] on div "My Moon X Visa® Card" at bounding box center [178, 228] width 168 height 11
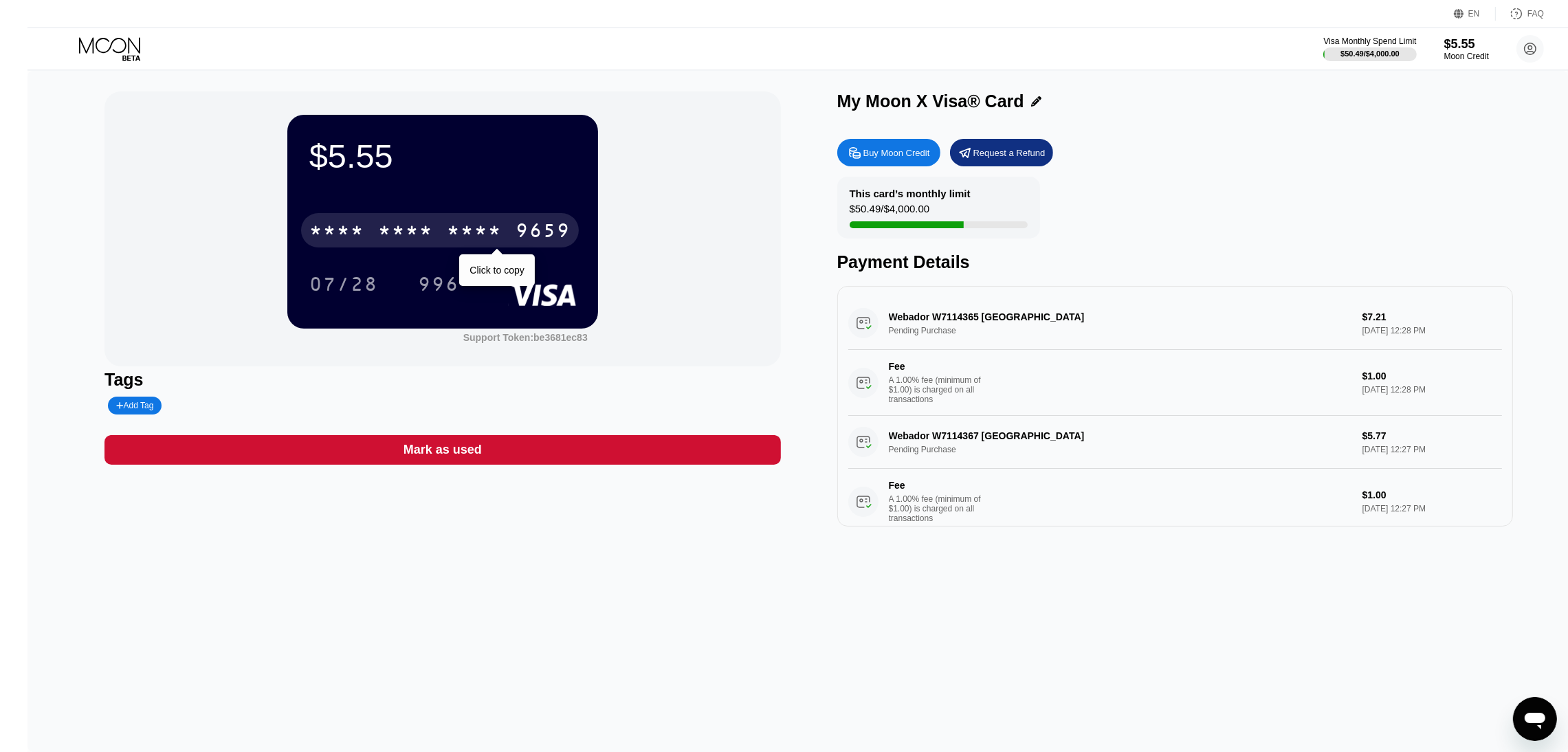
click at [323, 218] on div "* * * * * * * * * * * * 9659" at bounding box center [439, 230] width 278 height 34
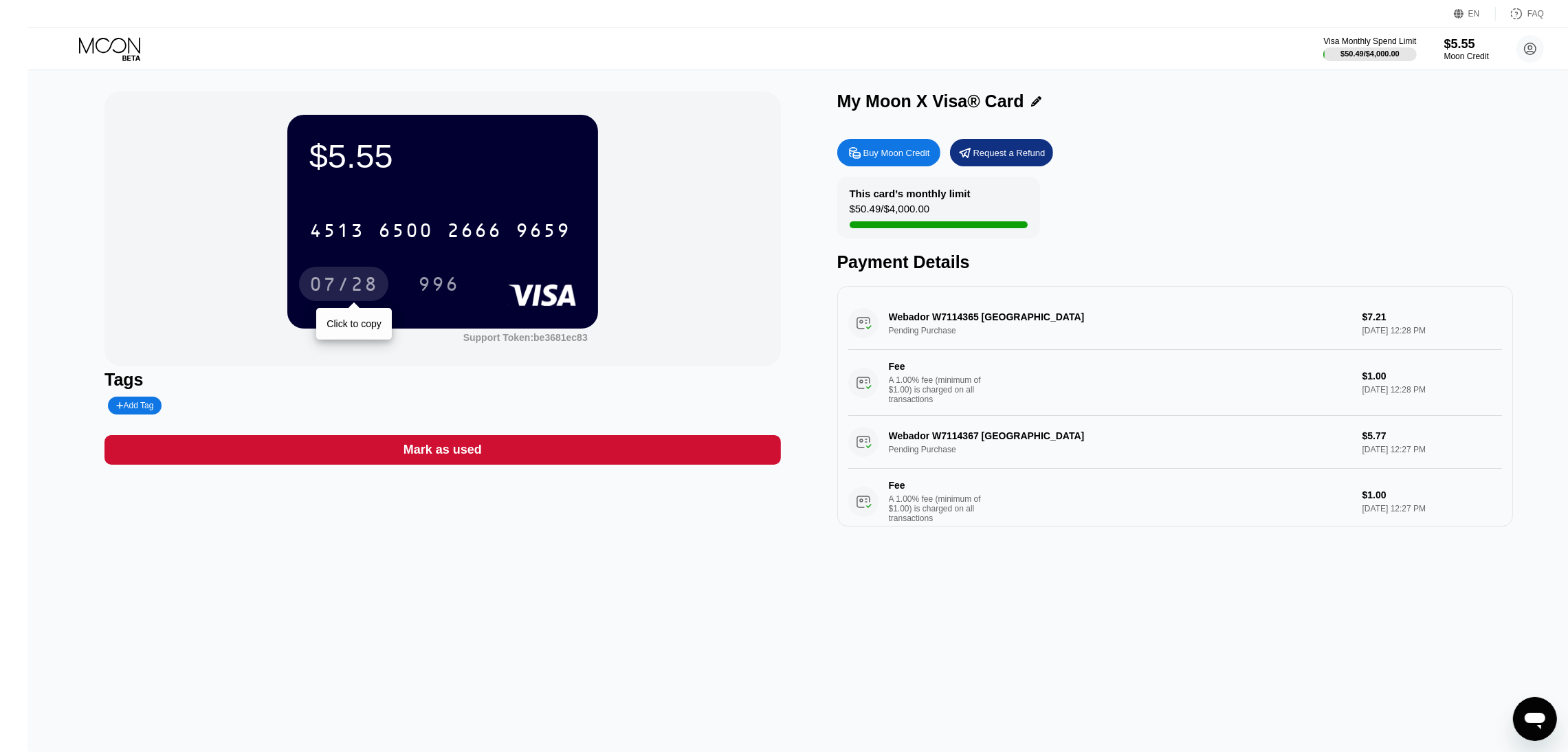
click at [327, 285] on div "07/28" at bounding box center [344, 286] width 68 height 22
click at [422, 276] on div "996" at bounding box center [439, 286] width 41 height 22
